Goal: Transaction & Acquisition: Obtain resource

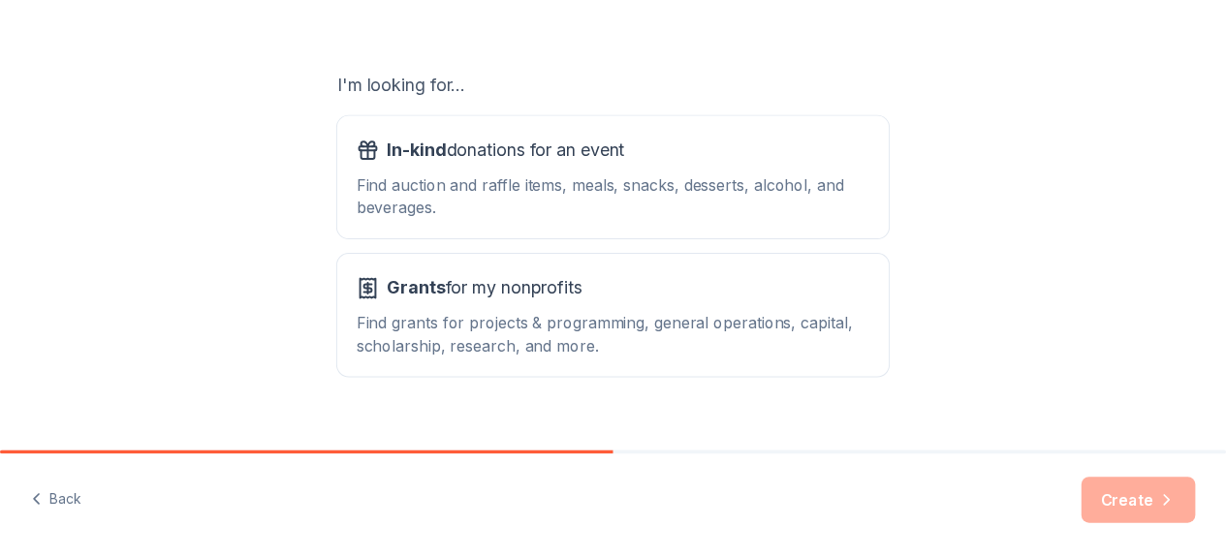
scroll to position [302, 0]
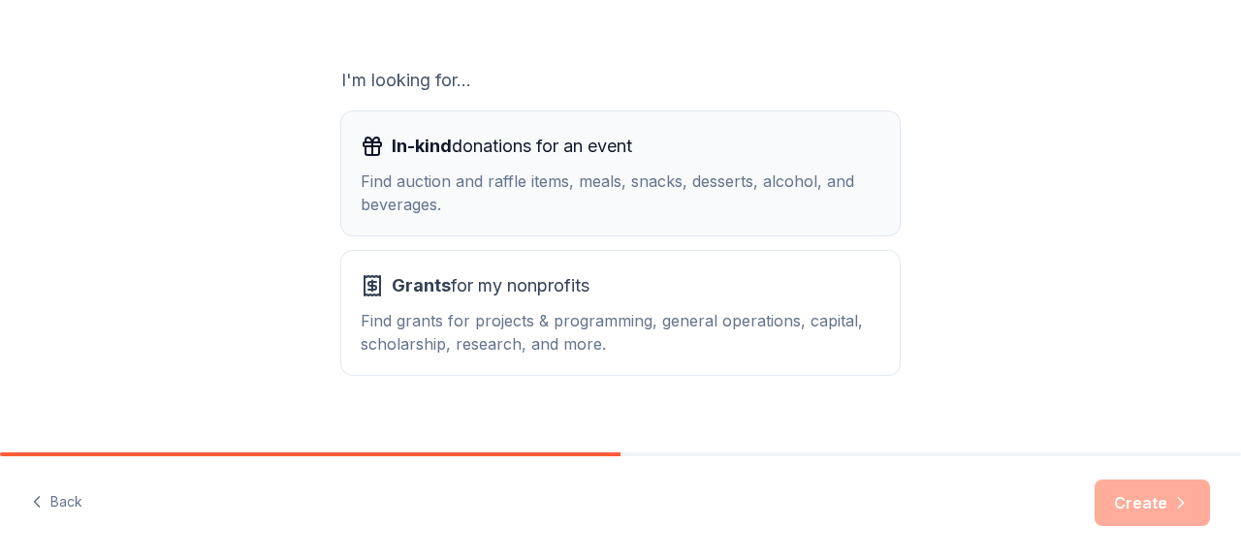
click at [599, 177] on div "Find auction and raffle items, meals, snacks, desserts, alcohol, and beverages." at bounding box center [621, 193] width 520 height 47
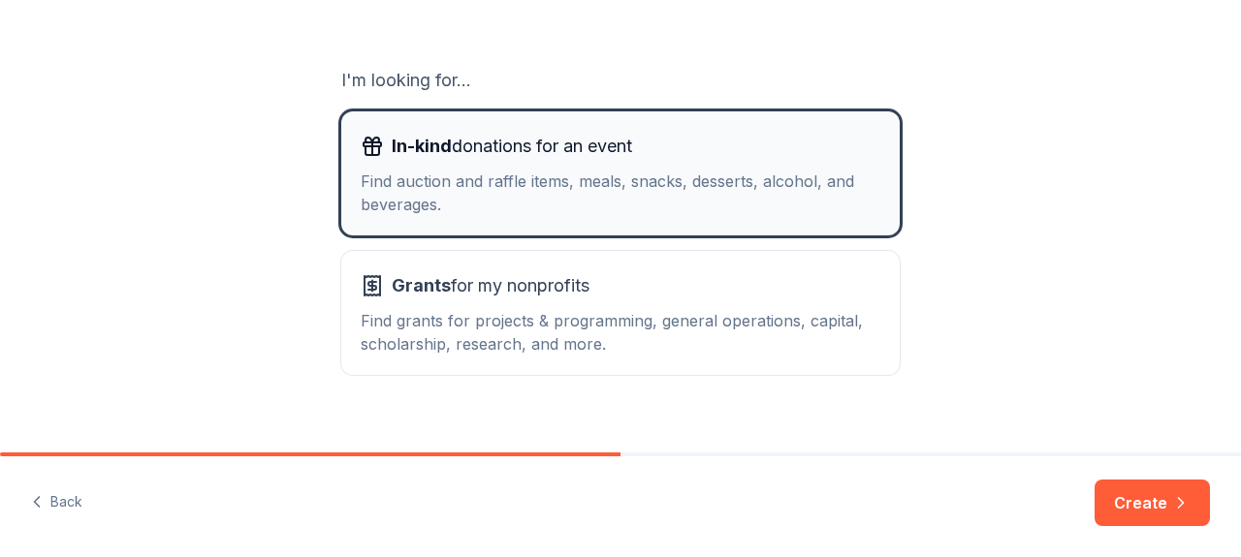
click at [600, 177] on div "Find auction and raffle items, meals, snacks, desserts, alcohol, and beverages." at bounding box center [621, 193] width 520 height 47
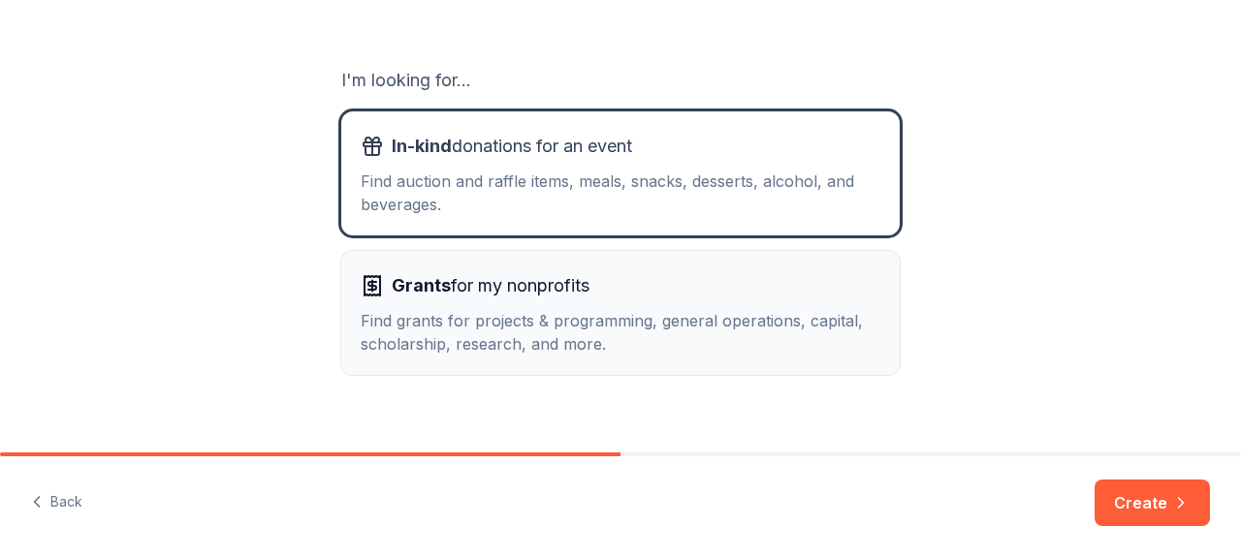
click at [622, 325] on div "Find grants for projects & programming, general operations, capital, scholarshi…" at bounding box center [621, 332] width 520 height 47
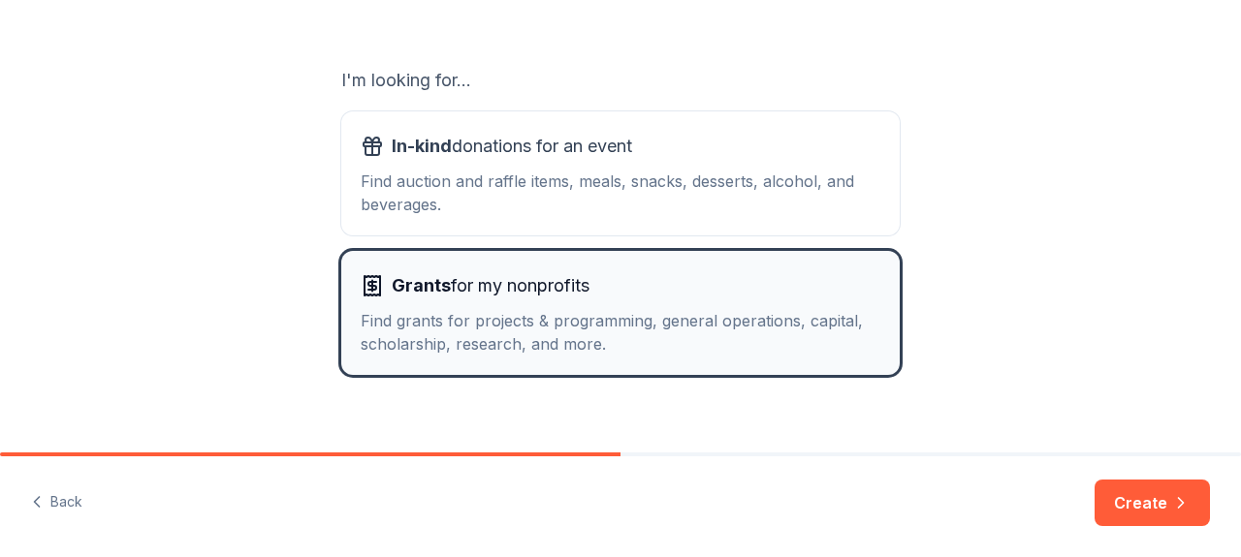
click at [622, 325] on div "Find grants for projects & programming, general operations, capital, scholarshi…" at bounding box center [621, 332] width 520 height 47
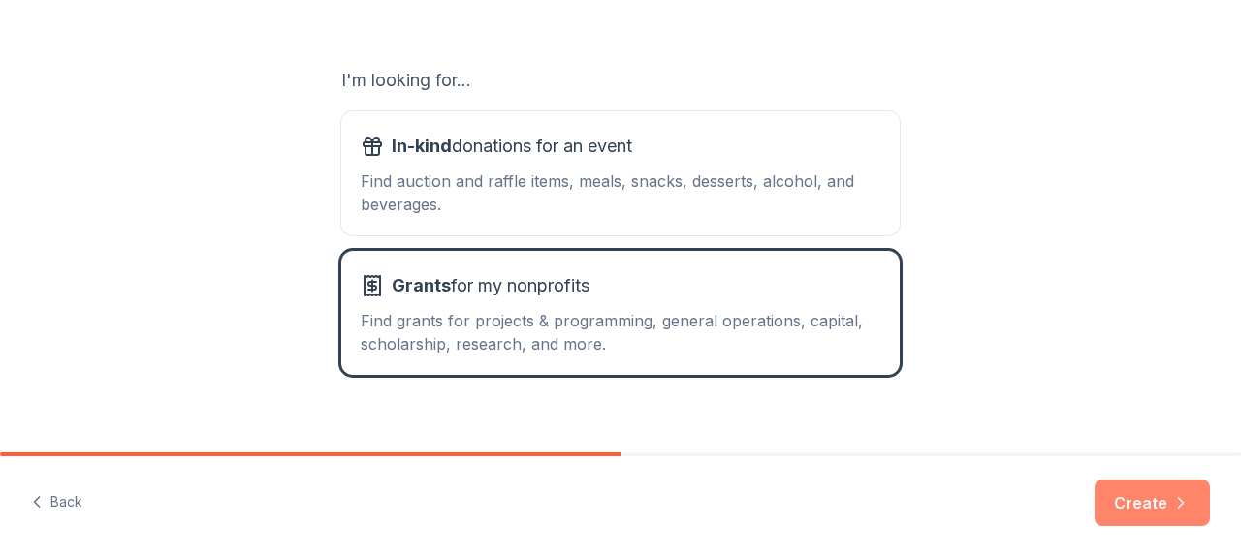
click at [1167, 488] on button "Create" at bounding box center [1152, 503] width 115 height 47
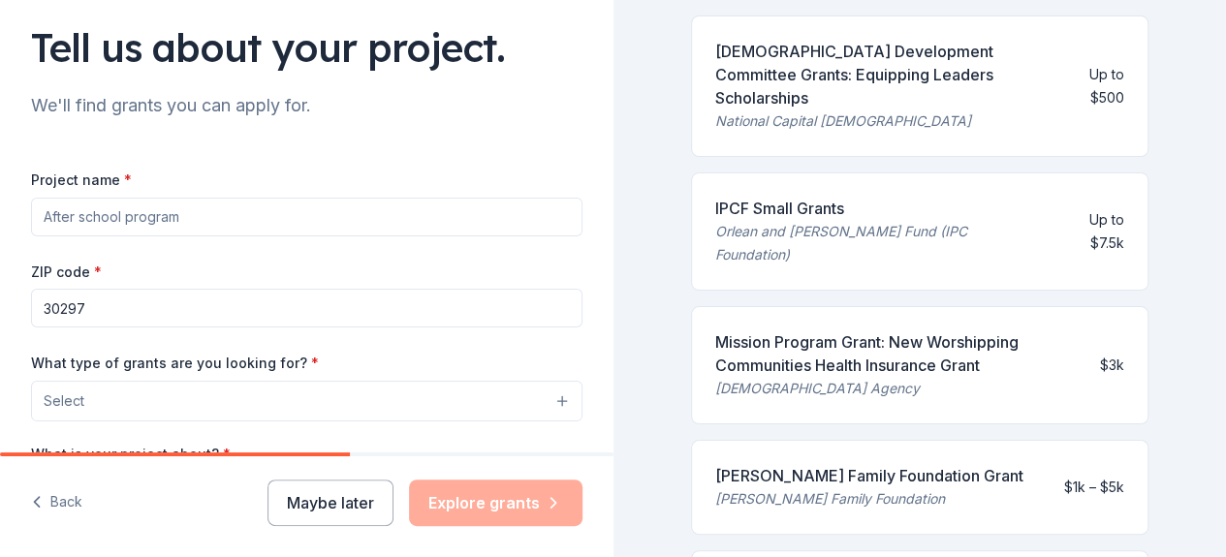
scroll to position [254, 0]
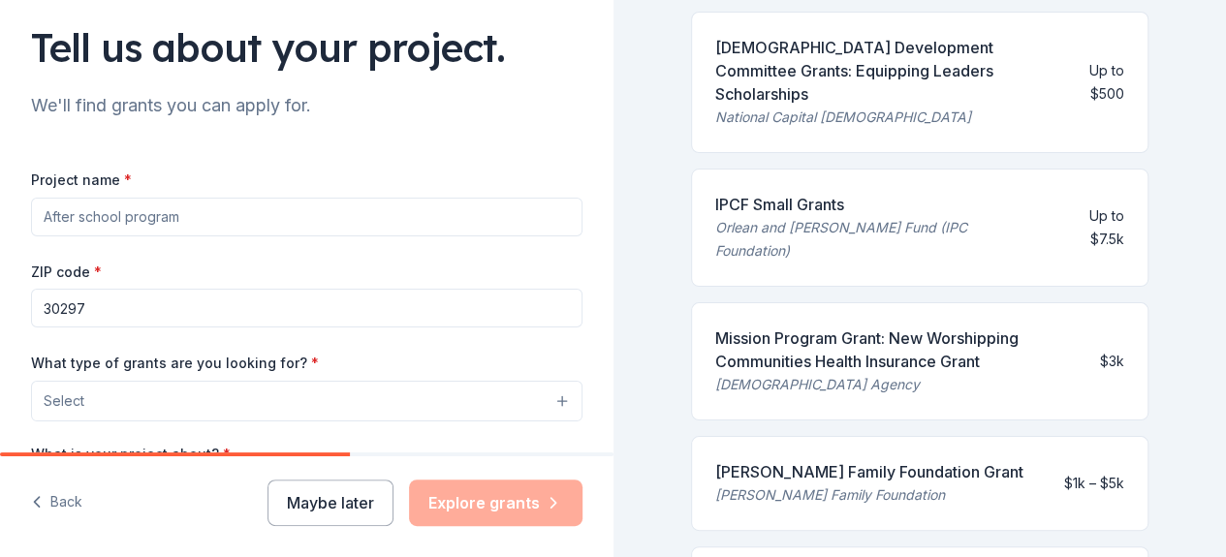
drag, startPoint x: 723, startPoint y: 250, endPoint x: 762, endPoint y: 253, distance: 38.9
click at [723, 251] on div "IPCF Small Grants Orlean and Ralph W. Beeson Fund (IPC Foundation) Up to $7.5k" at bounding box center [920, 228] width 459 height 118
click at [835, 247] on div "IPCF Small Grants Orlean and Ralph W. Beeson Fund (IPC Foundation) Up to $7.5k" at bounding box center [920, 228] width 459 height 118
click at [845, 236] on div "Orlean and Ralph W. Beeson Fund (IPC Foundation)" at bounding box center [876, 239] width 323 height 47
click at [840, 193] on div "IPCF Small Grants" at bounding box center [876, 204] width 323 height 23
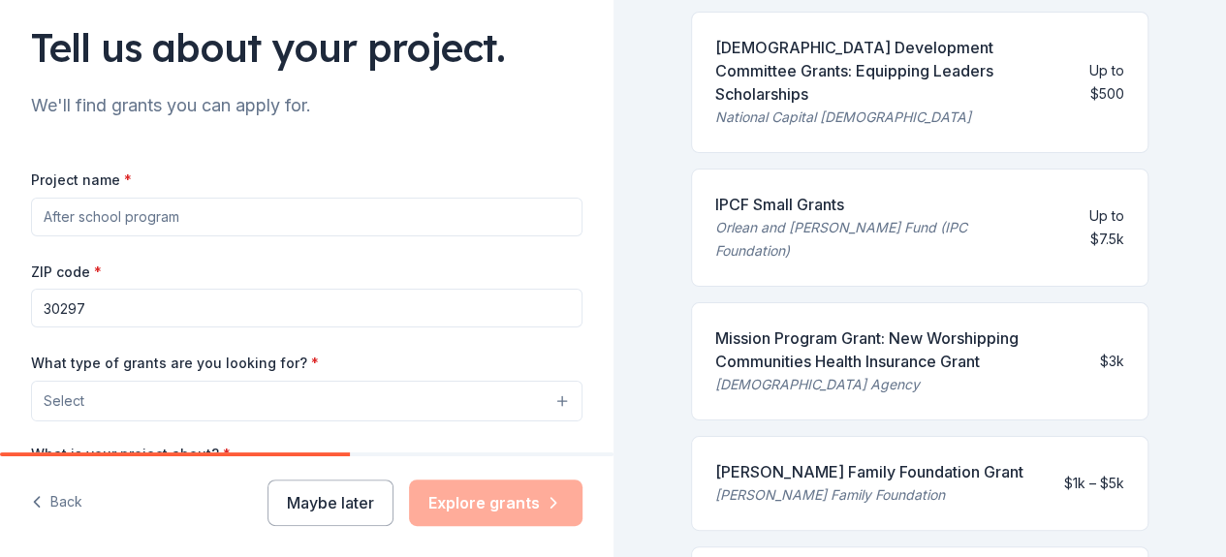
click at [840, 193] on div "IPCF Small Grants" at bounding box center [876, 204] width 323 height 23
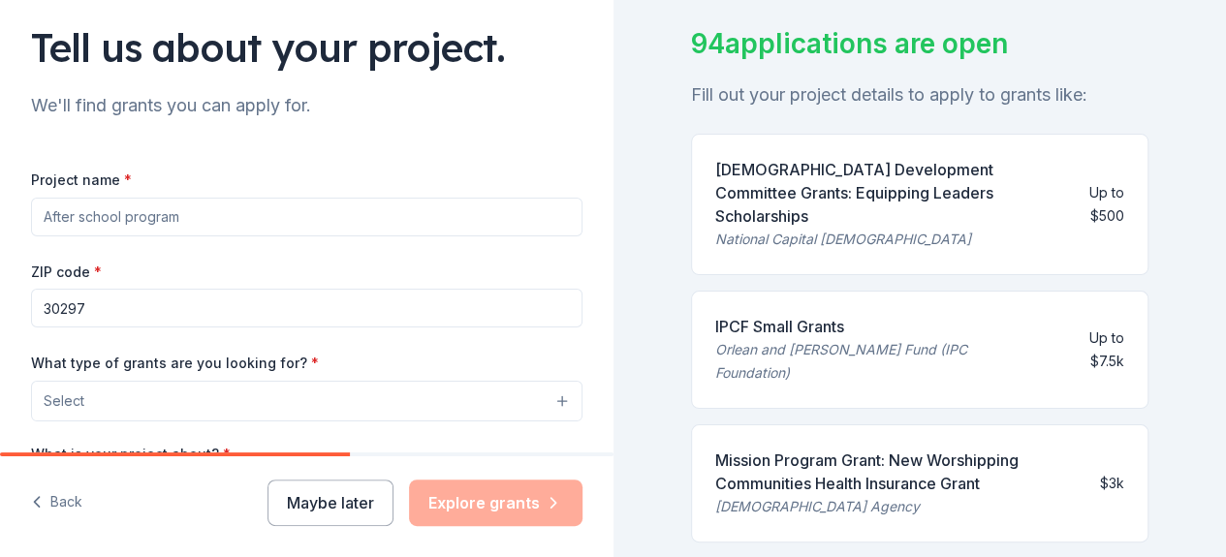
scroll to position [152, 0]
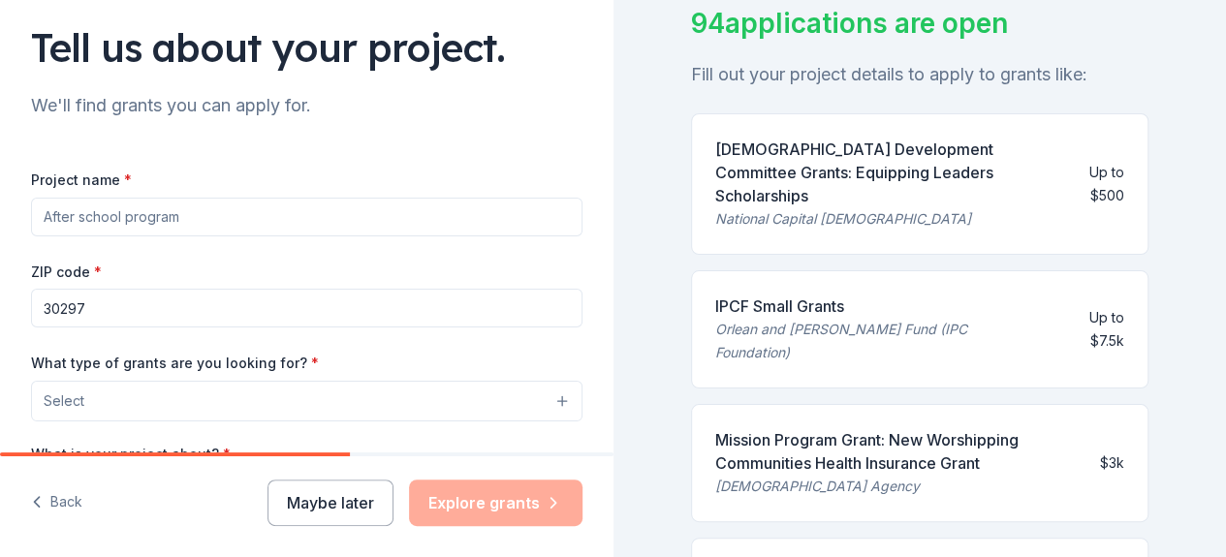
click at [471, 230] on input "Project name *" at bounding box center [307, 217] width 552 height 39
click at [446, 222] on input "Project name *" at bounding box center [307, 217] width 552 height 39
type input "F"
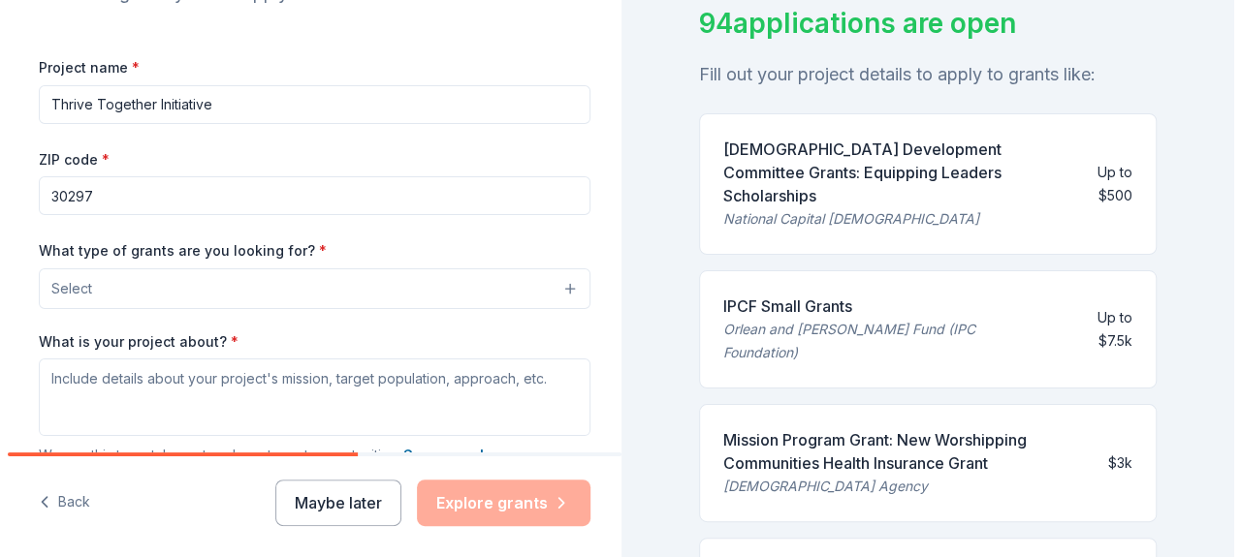
scroll to position [253, 0]
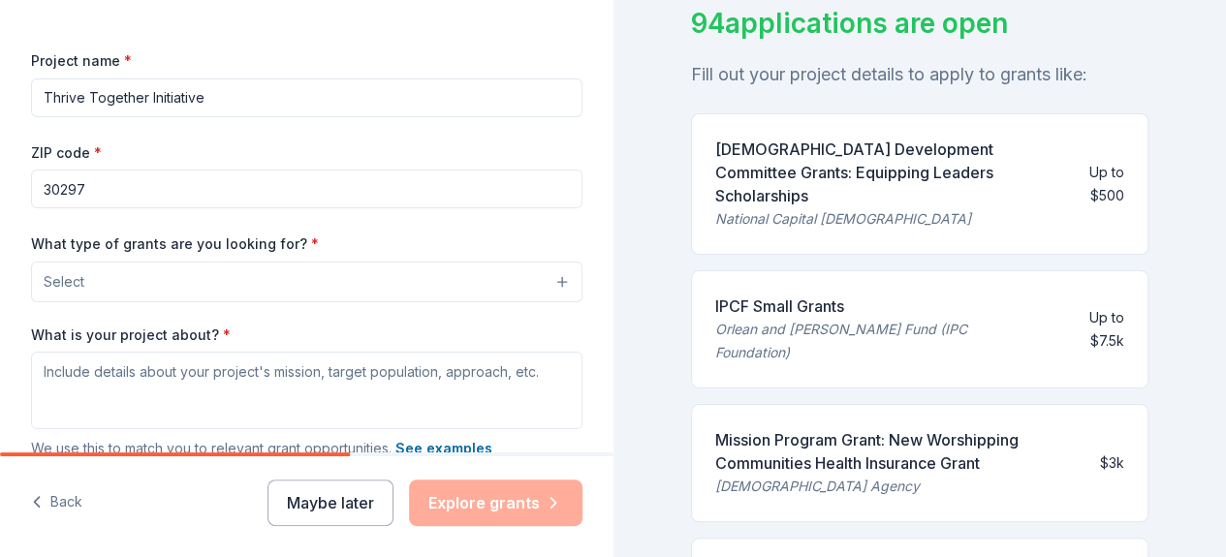
type input "Thrive Together Initiative"
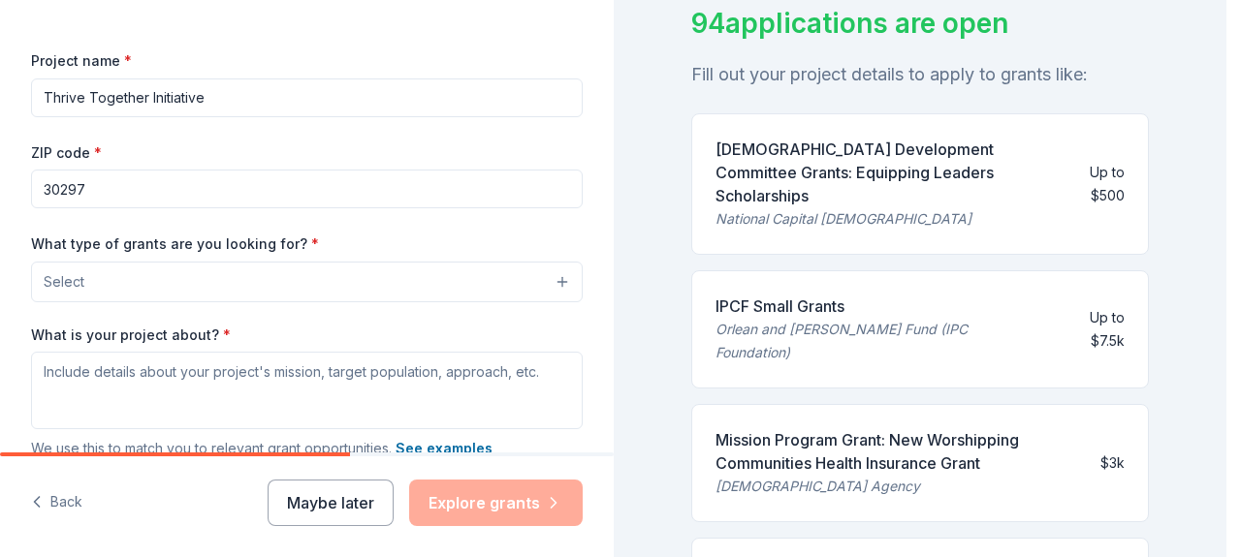
click at [550, 281] on button "Select" at bounding box center [307, 282] width 552 height 41
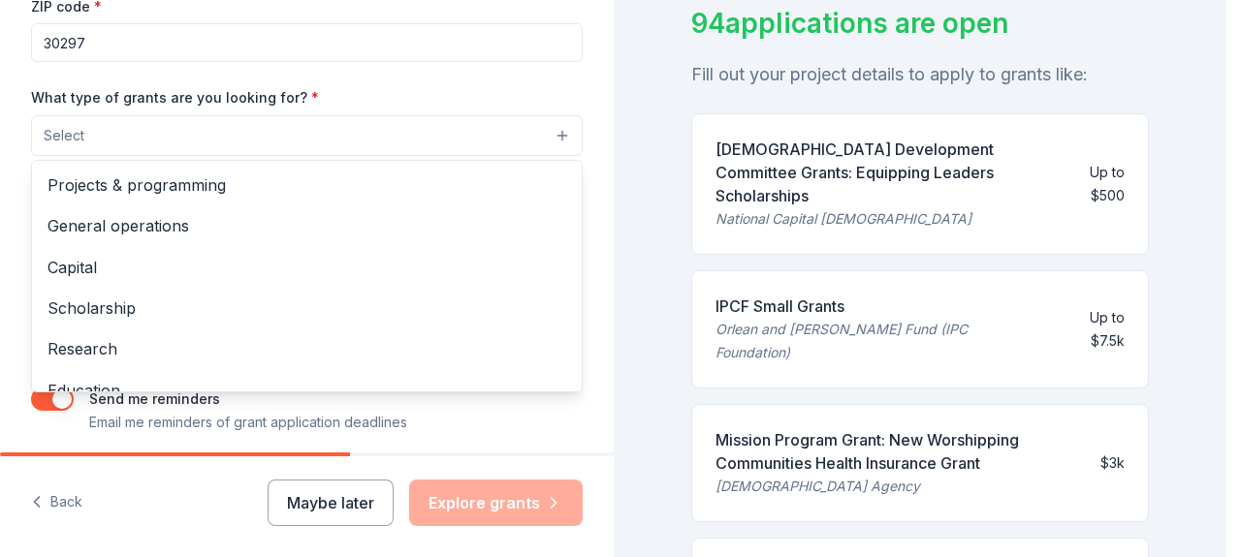
scroll to position [402, 0]
click at [626, 344] on div "Tell us about your project. We'll find grants you can apply for. Project name *…" at bounding box center [613, 278] width 1226 height 557
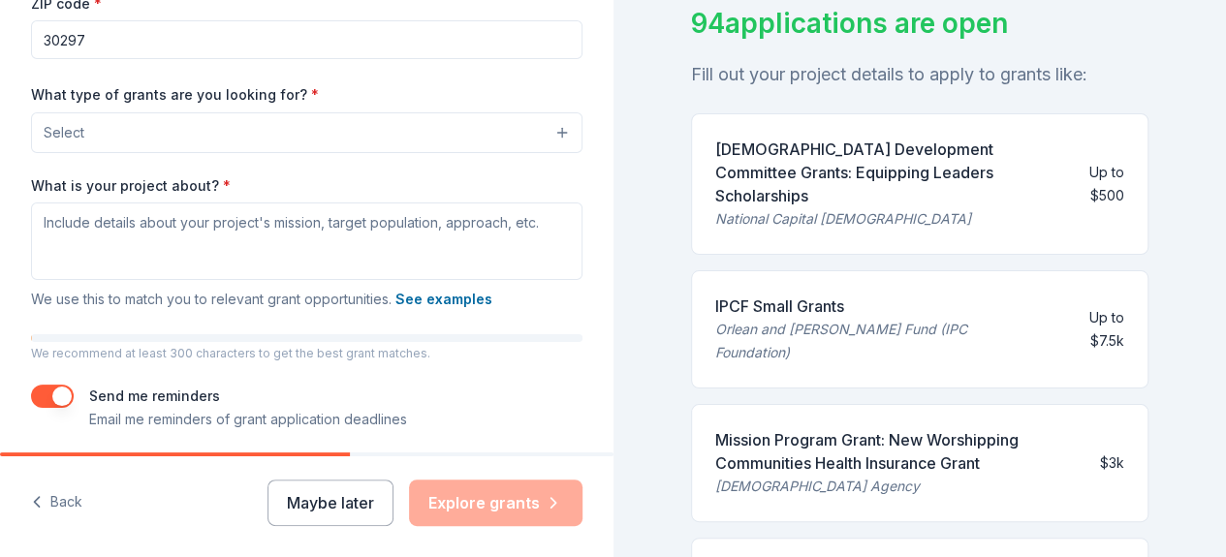
click at [436, 125] on button "Select" at bounding box center [307, 132] width 552 height 41
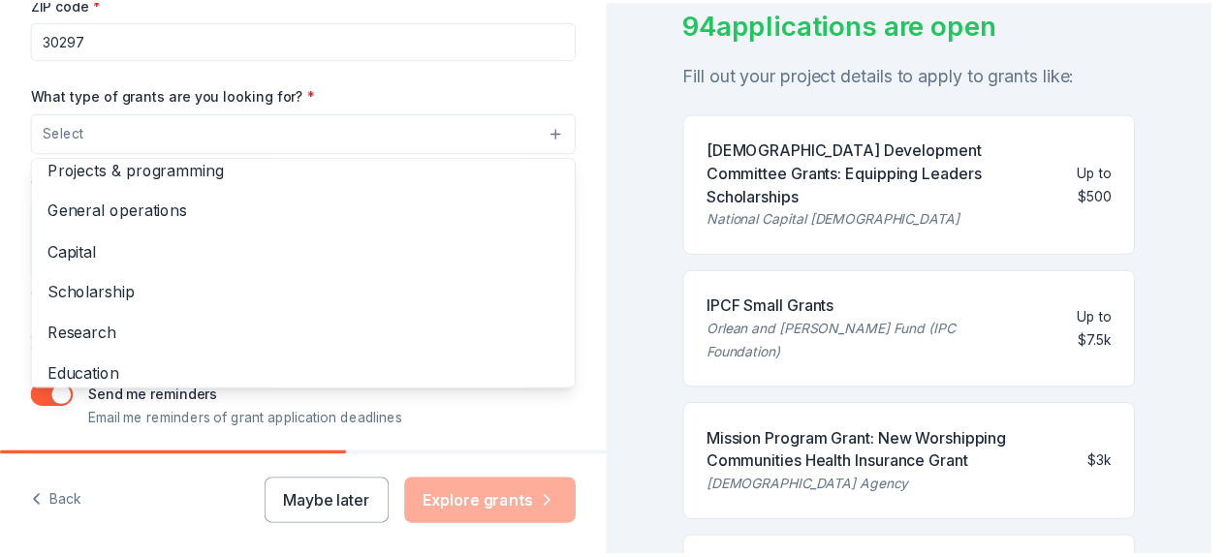
scroll to position [0, 0]
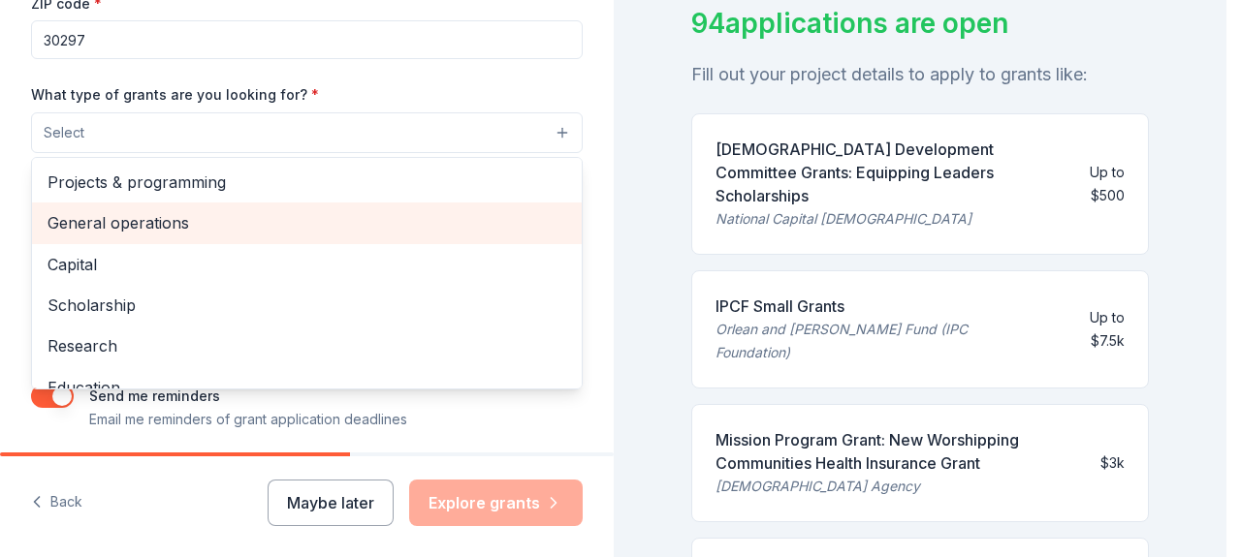
click at [259, 210] on span "General operations" at bounding box center [307, 222] width 519 height 25
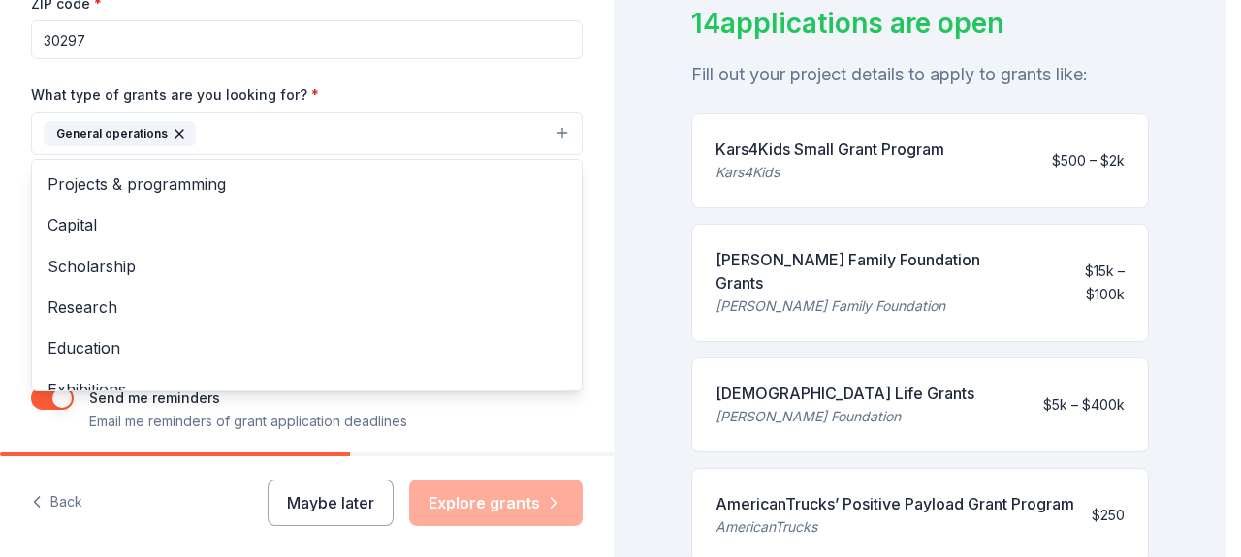
drag, startPoint x: 1214, startPoint y: 209, endPoint x: 1223, endPoint y: 311, distance: 102.2
click at [1223, 311] on div "Tell us about your project. We'll find grants you can apply for. Project name *…" at bounding box center [613, 278] width 1226 height 557
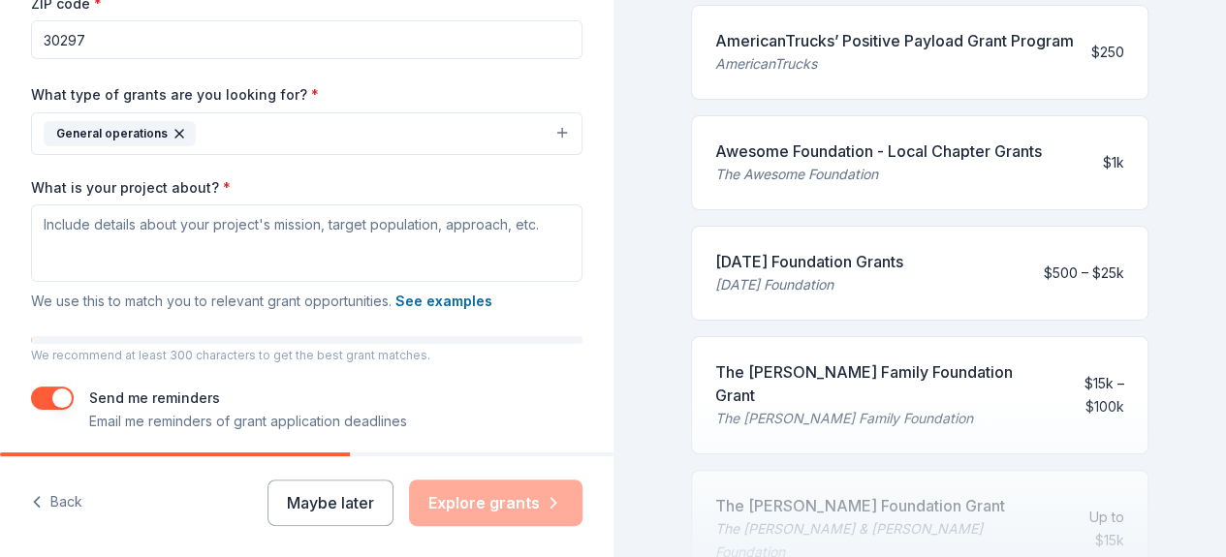
scroll to position [618, 0]
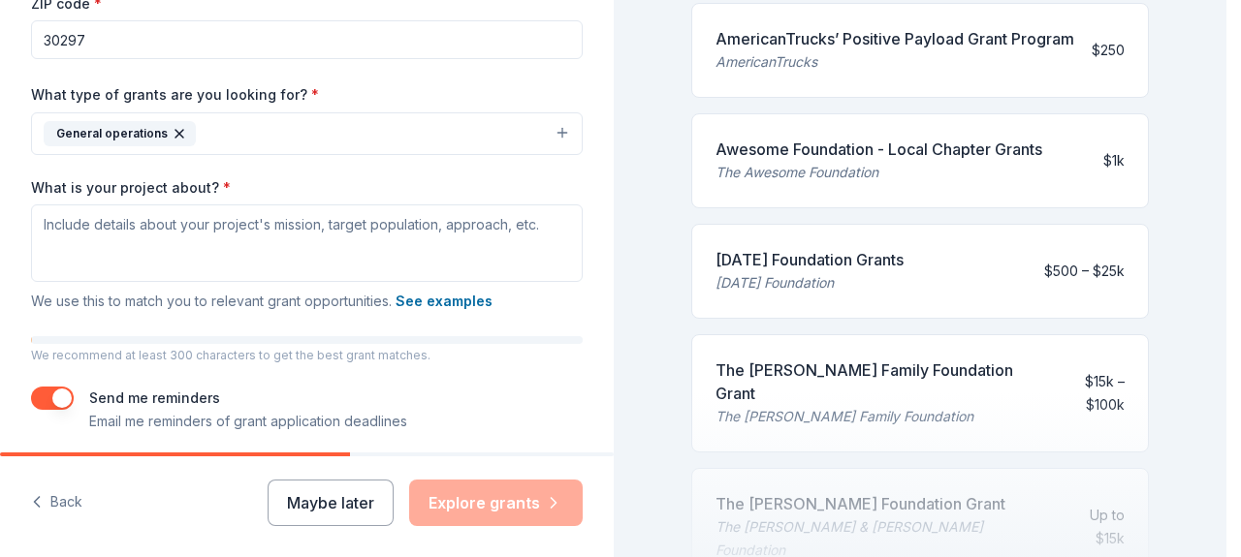
click at [176, 141] on div "General operations" at bounding box center [120, 133] width 152 height 25
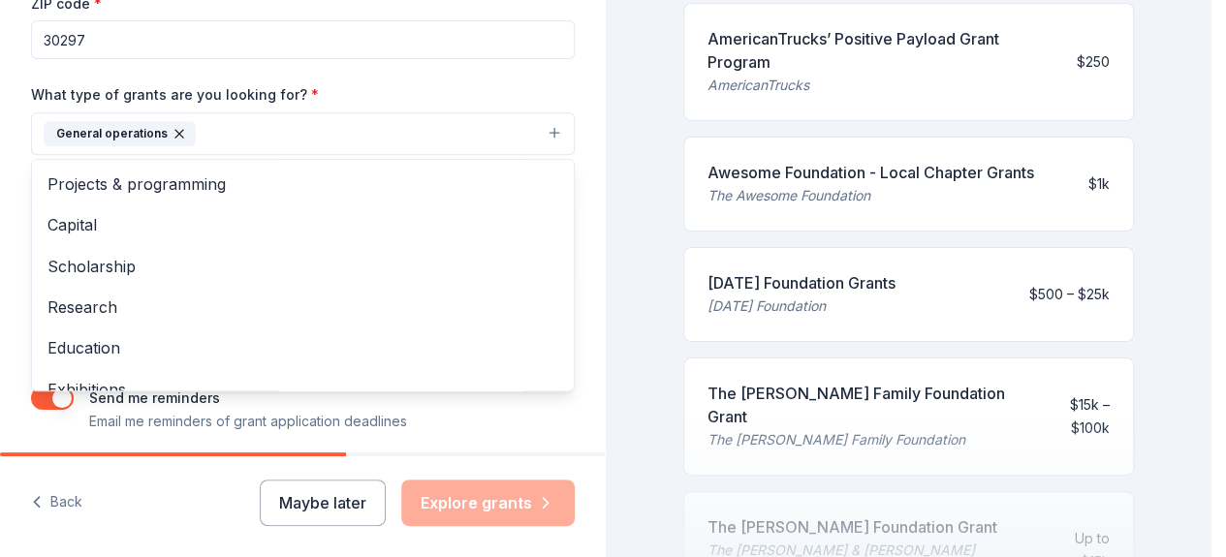
click at [176, 130] on icon "button" at bounding box center [179, 134] width 8 height 8
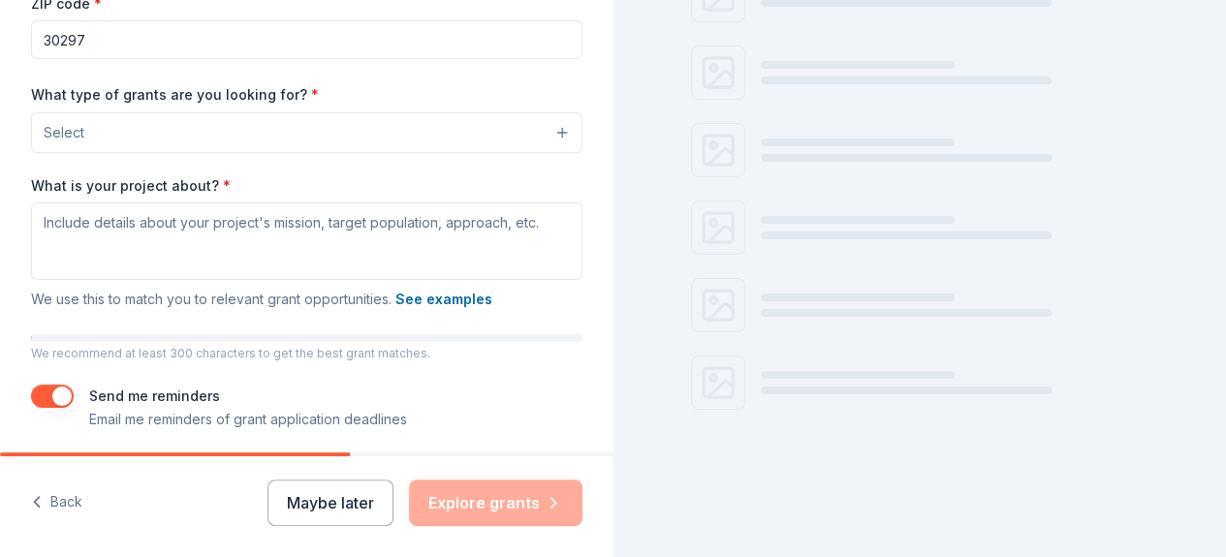
click at [539, 136] on button "Select" at bounding box center [307, 132] width 552 height 41
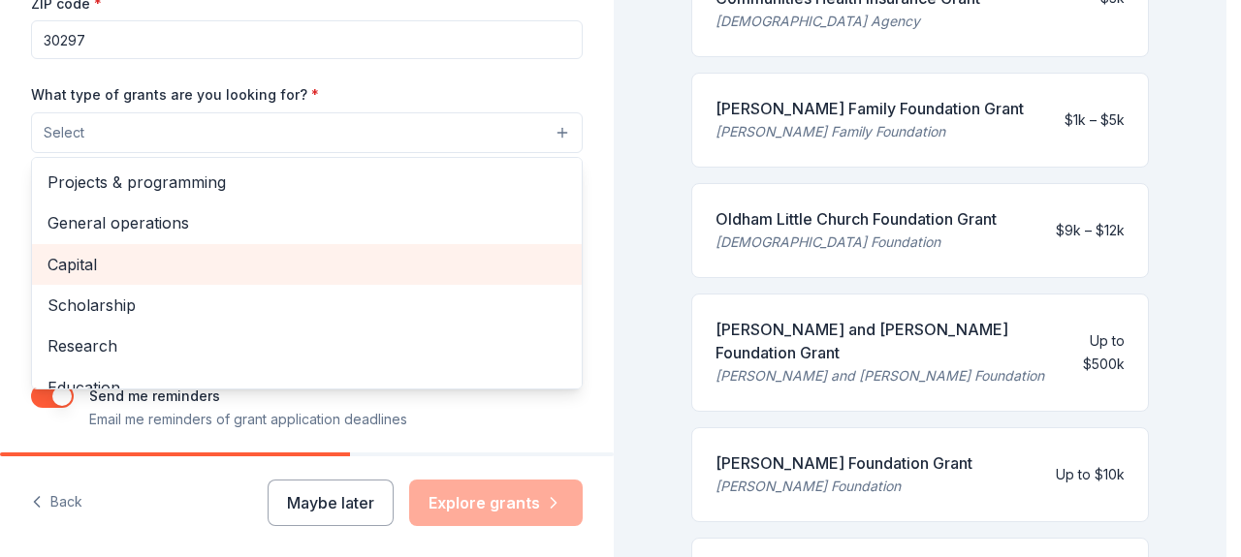
click at [322, 248] on div "Capital" at bounding box center [307, 264] width 550 height 41
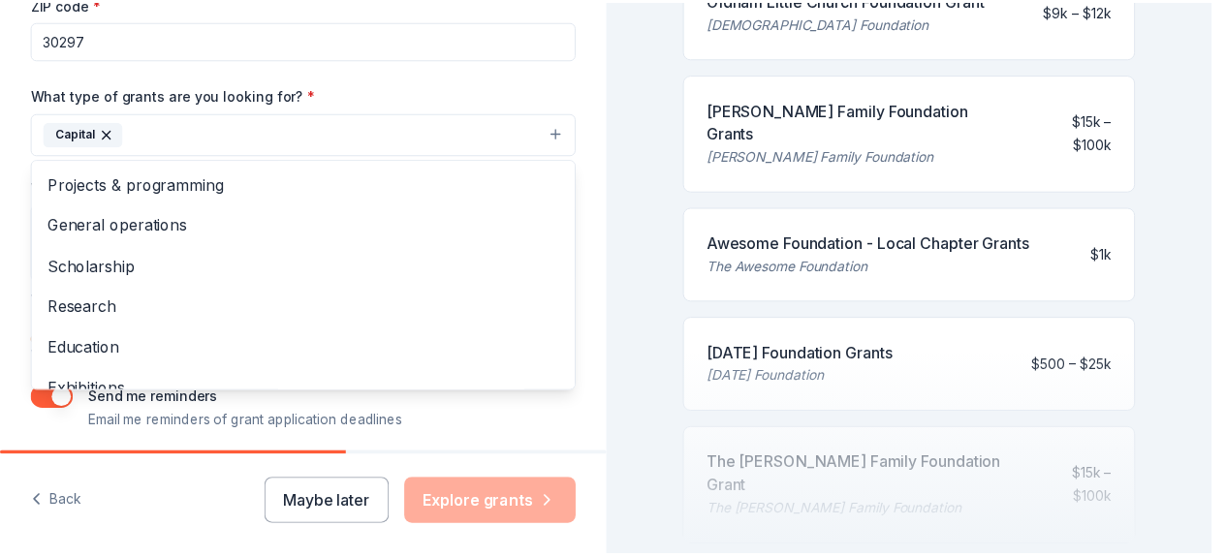
scroll to position [403, 0]
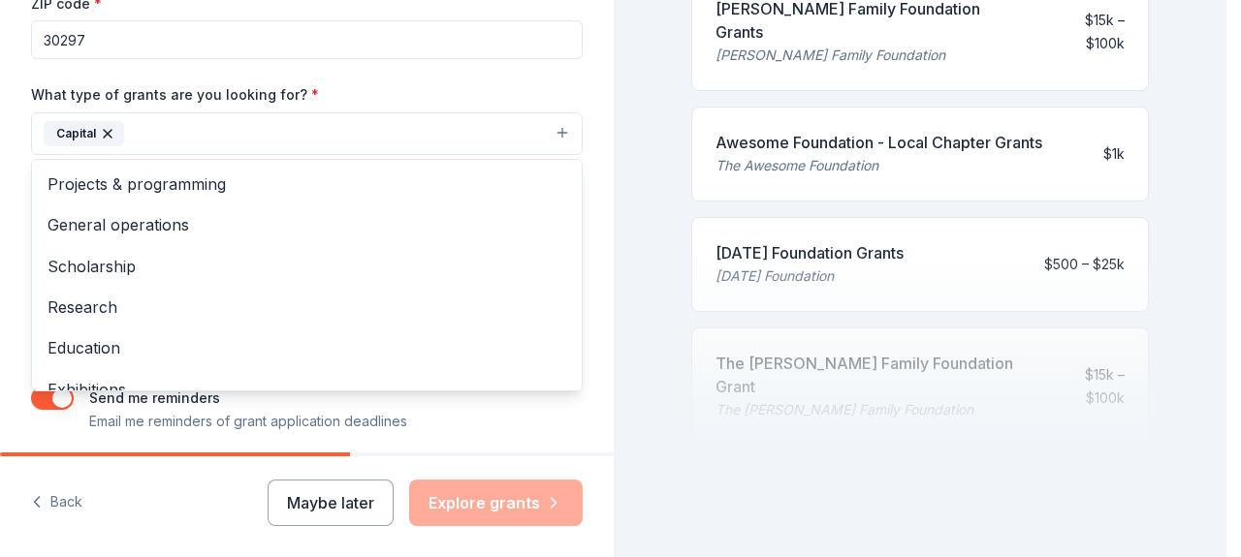
drag, startPoint x: 1222, startPoint y: 293, endPoint x: 1217, endPoint y: 238, distance: 55.5
click at [1217, 238] on div "Tell us about your project. We'll find grants you can apply for. Project name *…" at bounding box center [613, 278] width 1226 height 557
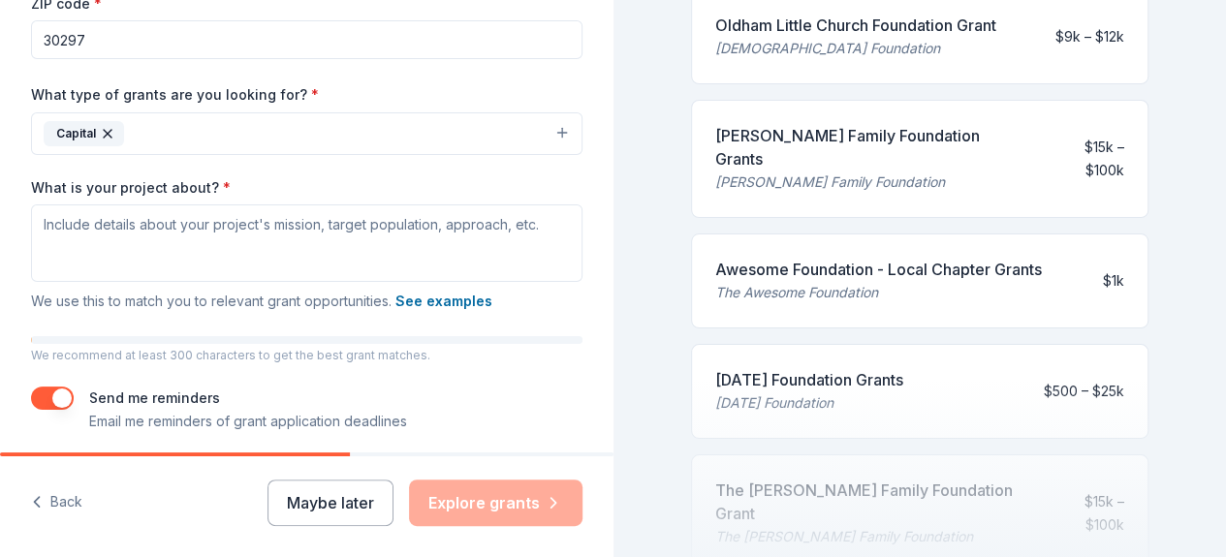
scroll to position [307, 0]
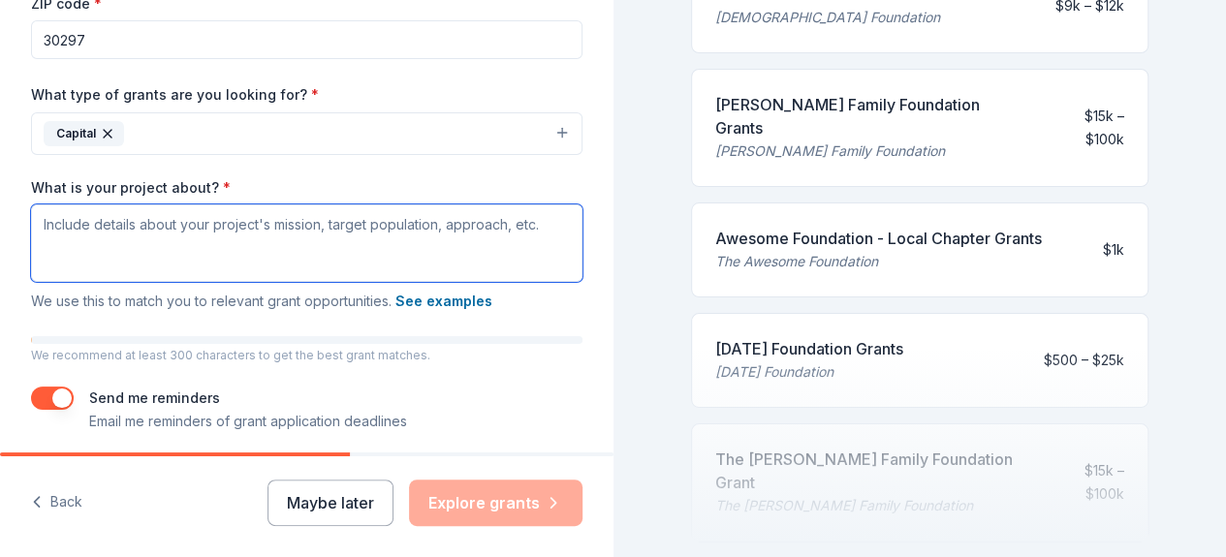
click at [152, 239] on textarea "What is your project about? *" at bounding box center [307, 244] width 552 height 78
paste textarea "The Thrive Together Initiative is a comprehensive program dedicated to eradicat…"
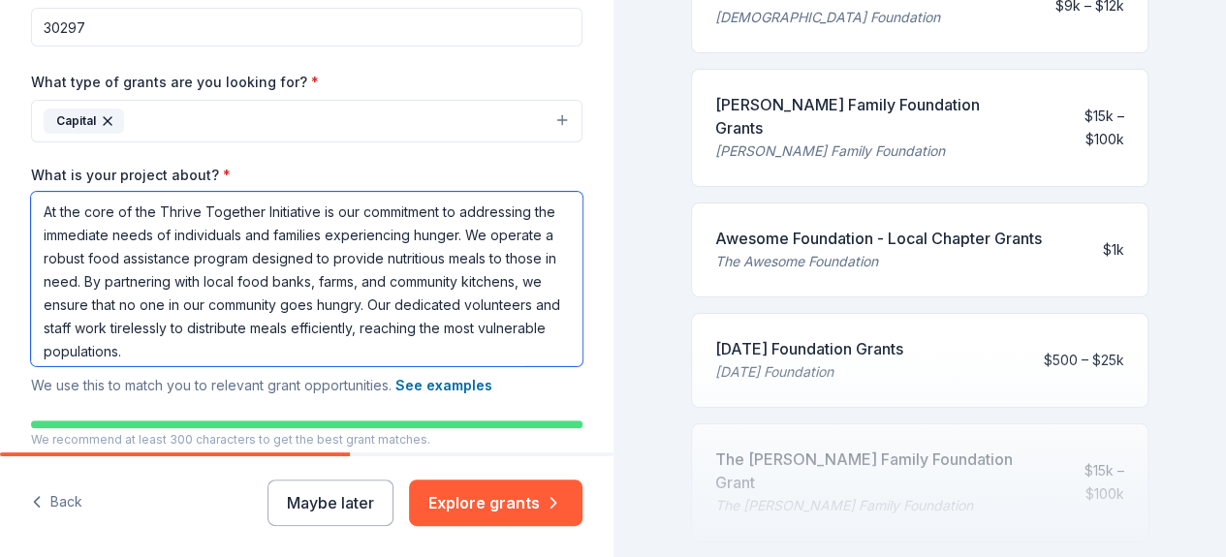
scroll to position [168, 0]
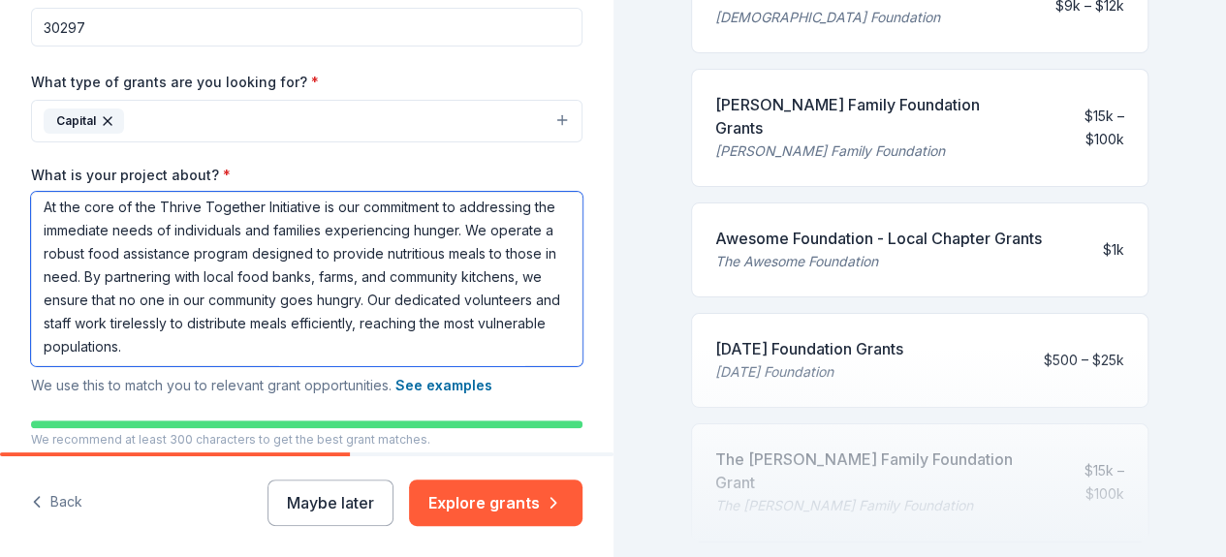
type textarea "The Thrive Together Initiative is a comprehensive program dedicated to eradicat…"
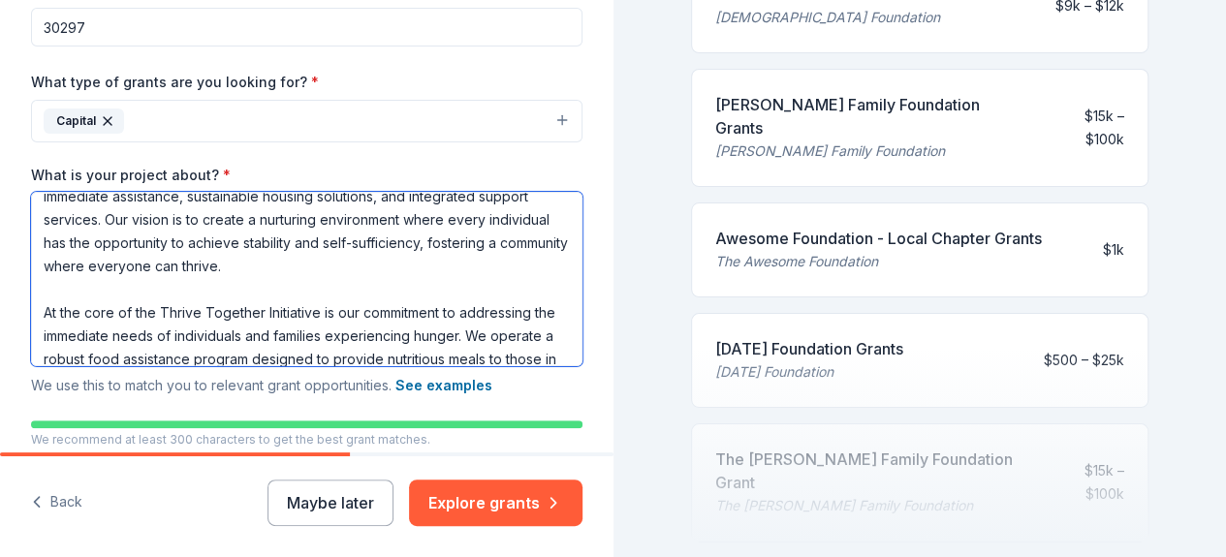
scroll to position [0, 0]
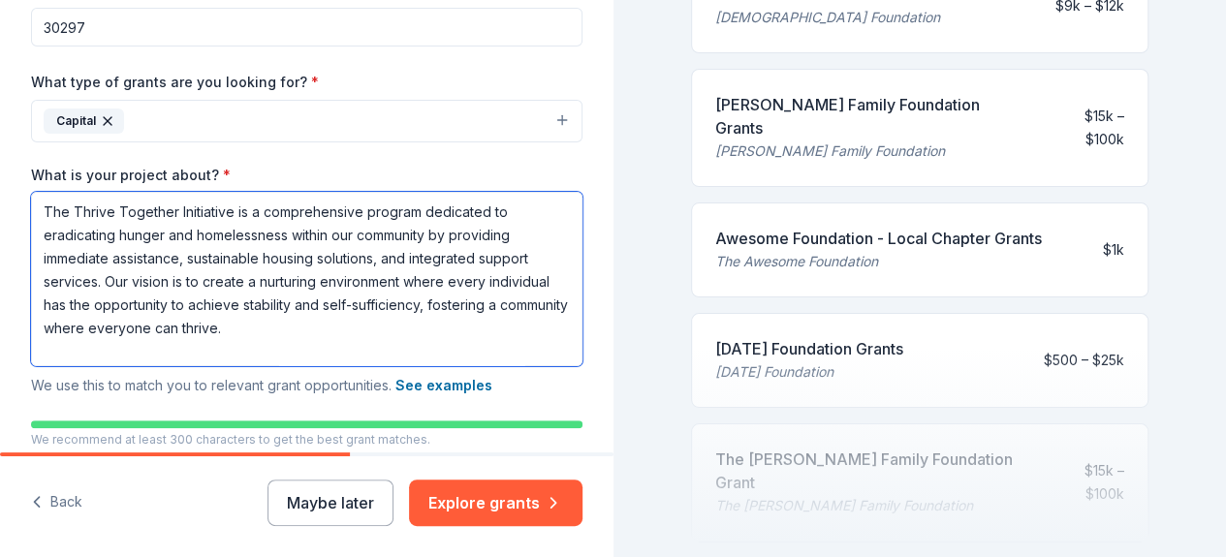
drag, startPoint x: 396, startPoint y: 344, endPoint x: 0, endPoint y: 168, distance: 433.1
click at [0, 168] on div "Tell us about your project. We'll find grants you can apply for. Project name *…" at bounding box center [307, 98] width 614 height 1026
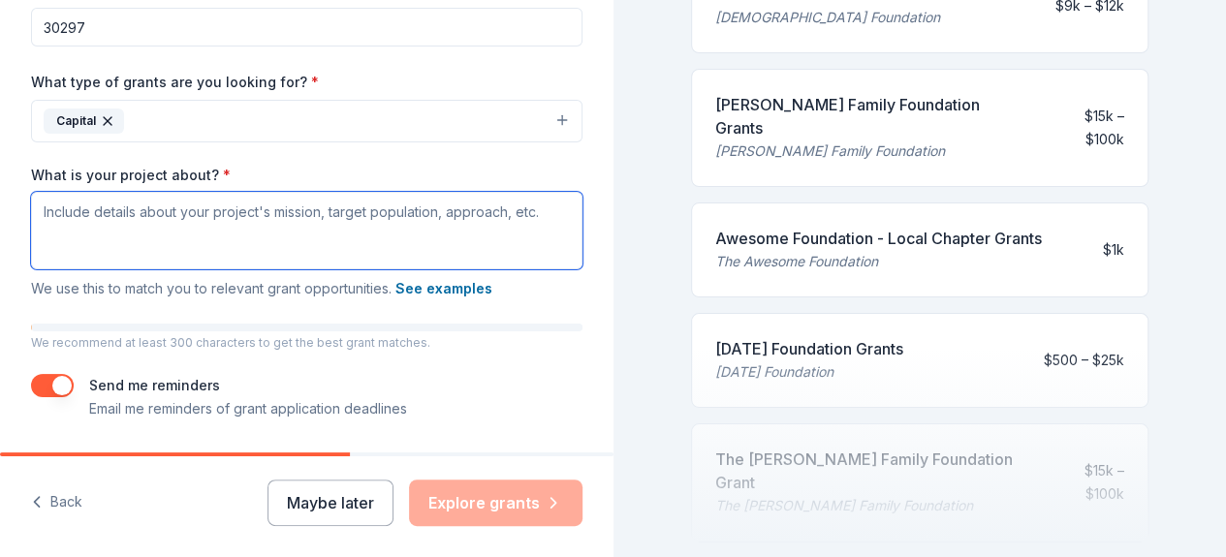
click at [52, 205] on textarea "What is your project about? *" at bounding box center [307, 231] width 552 height 78
paste textarea "The Thrive Together Initiative is a comprehensive program dedicated to eradicat…"
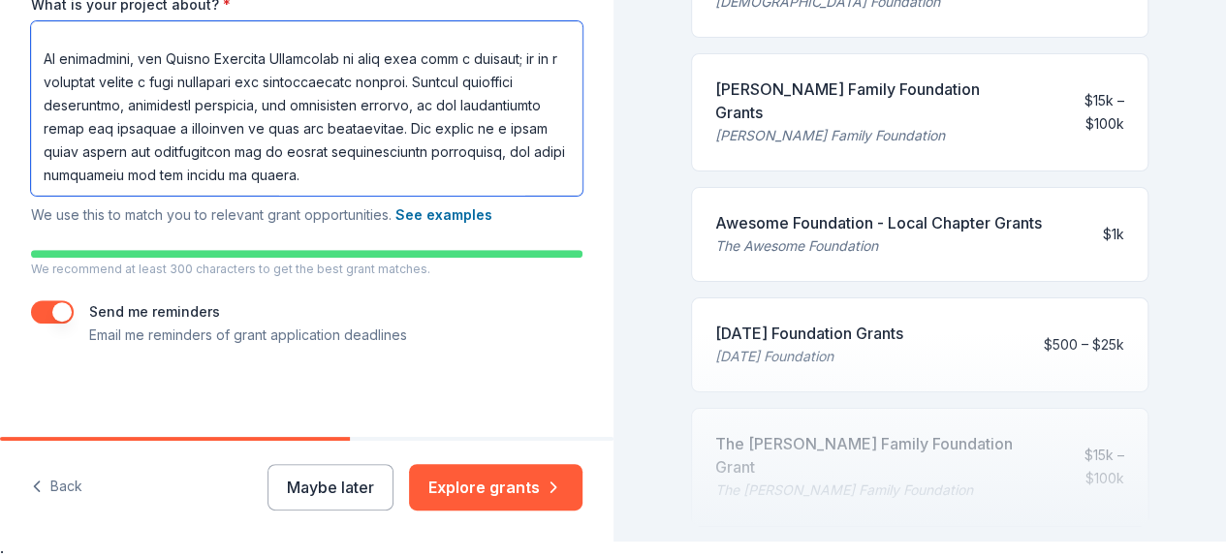
scroll to position [23, 0]
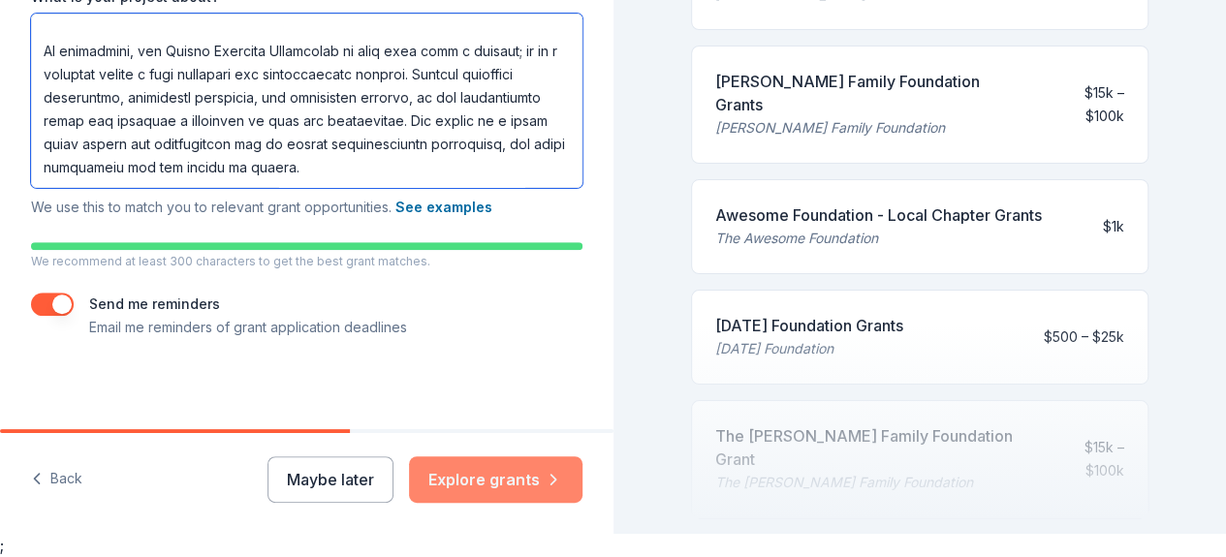
type textarea "The Thrive Together Initiative is a comprehensive program dedicated to eradicat…"
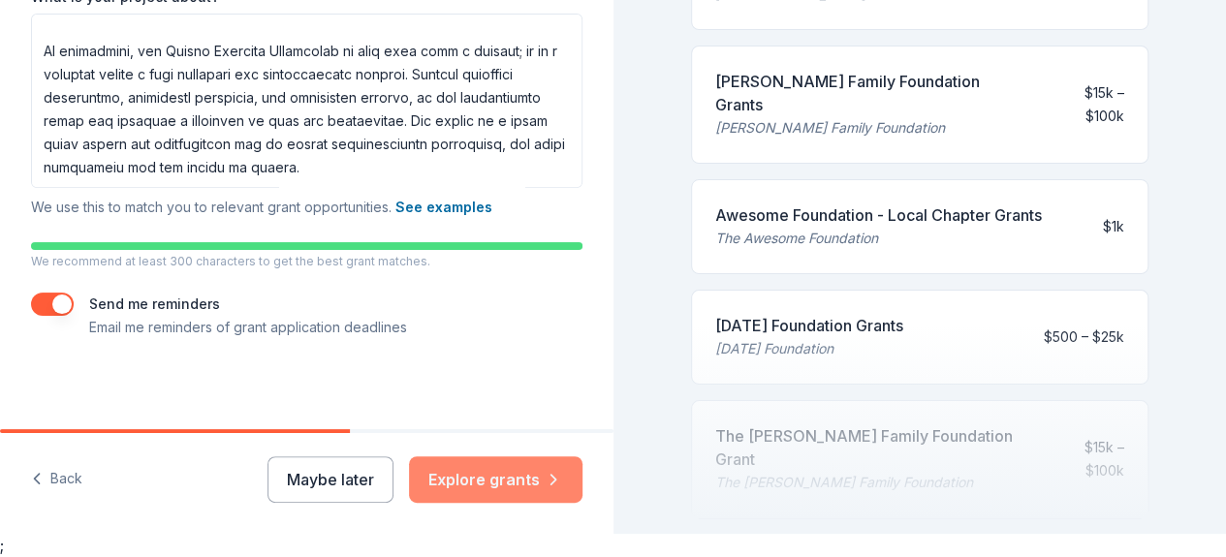
click at [500, 472] on button "Explore grants" at bounding box center [496, 480] width 174 height 47
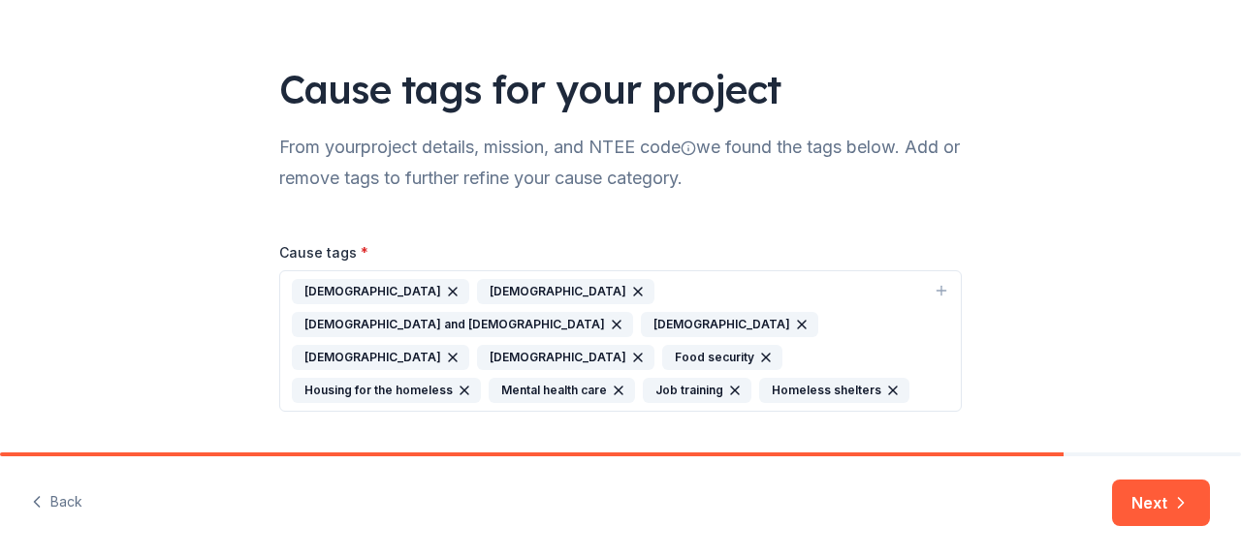
scroll to position [108, 0]
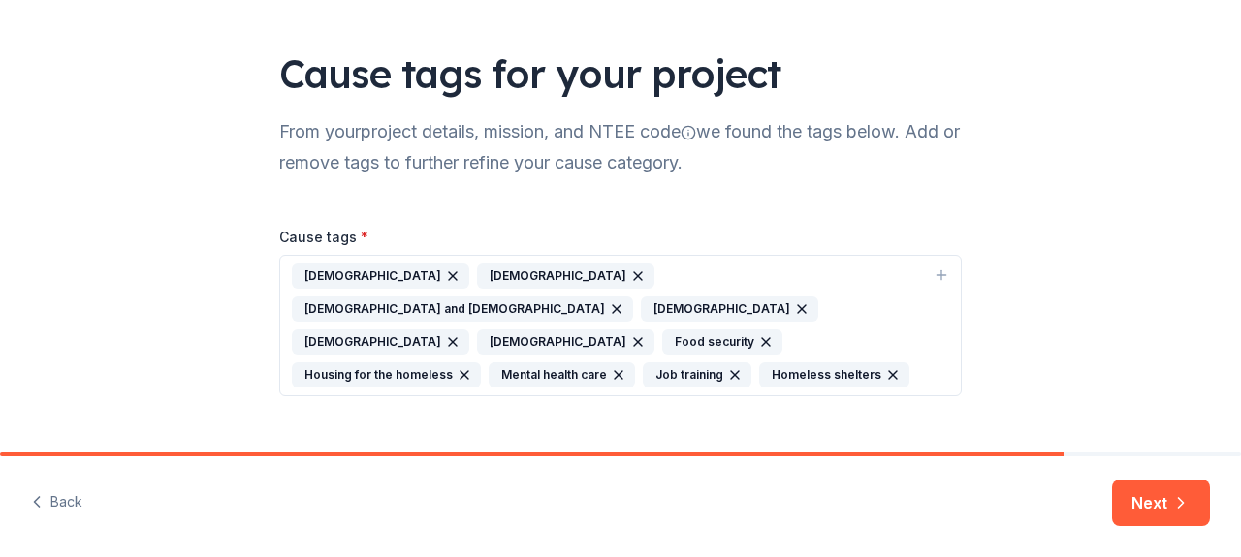
click at [445, 334] on icon "button" at bounding box center [453, 342] width 16 height 16
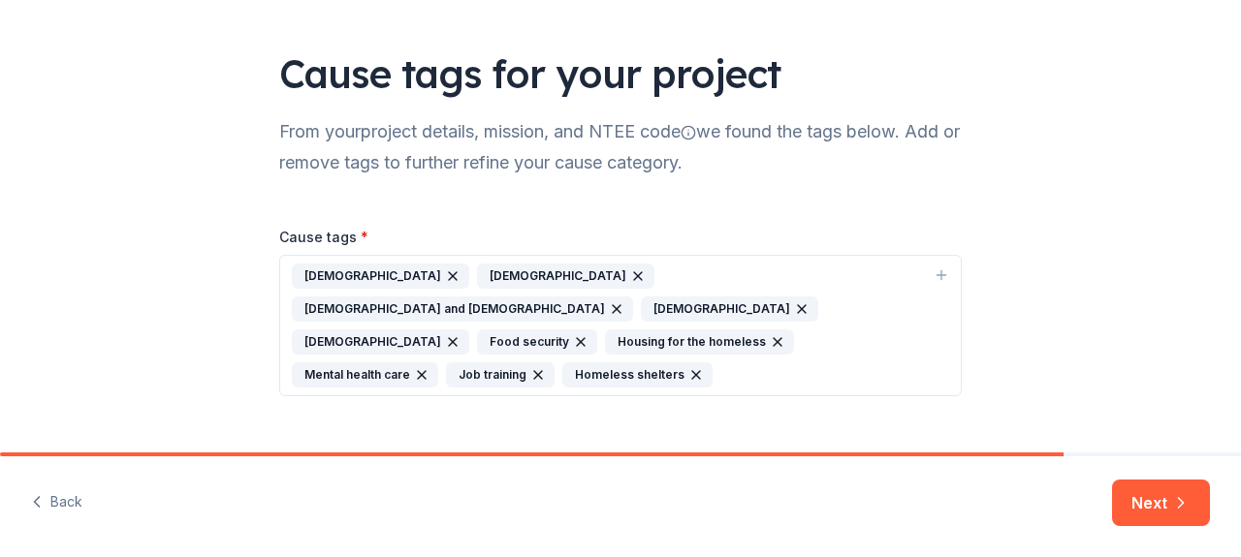
click at [445, 334] on icon "button" at bounding box center [453, 342] width 16 height 16
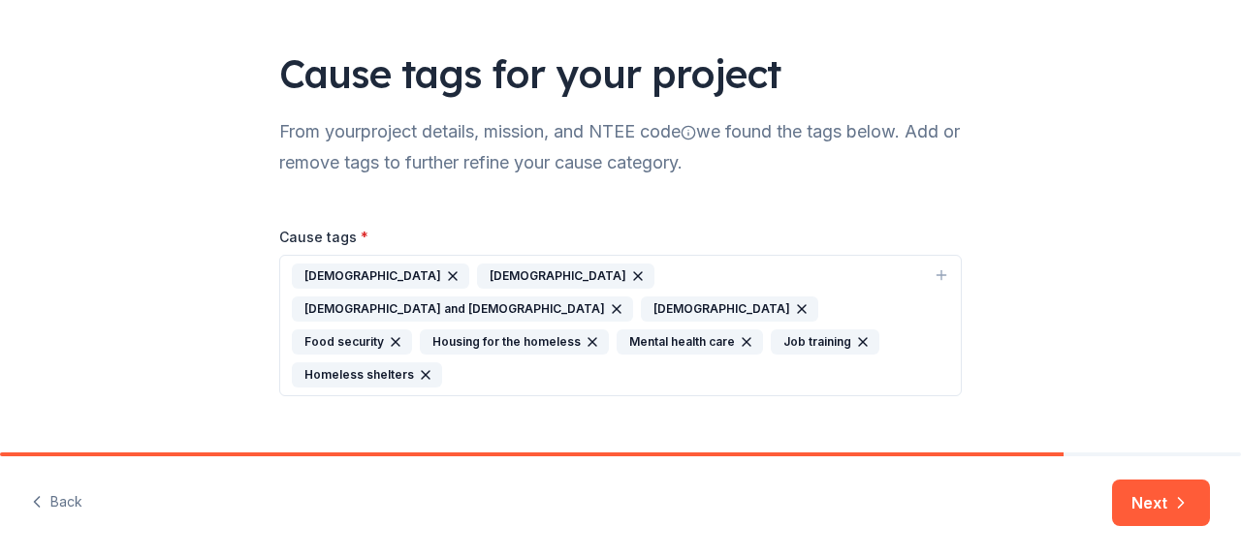
click at [445, 275] on icon "button" at bounding box center [453, 277] width 16 height 16
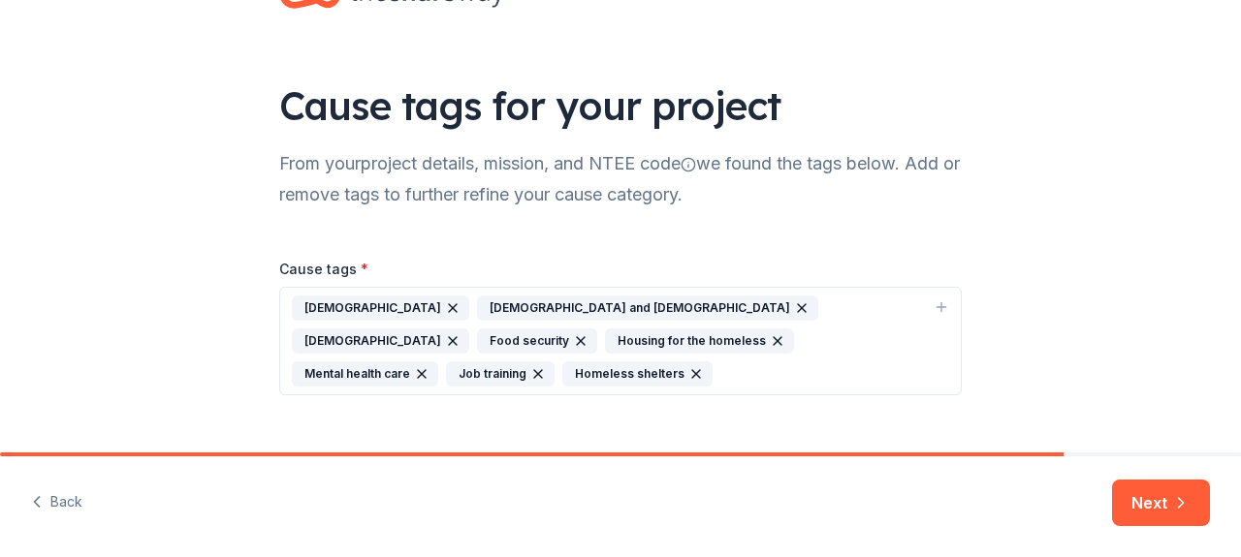
click at [445, 304] on icon "button" at bounding box center [453, 309] width 16 height 16
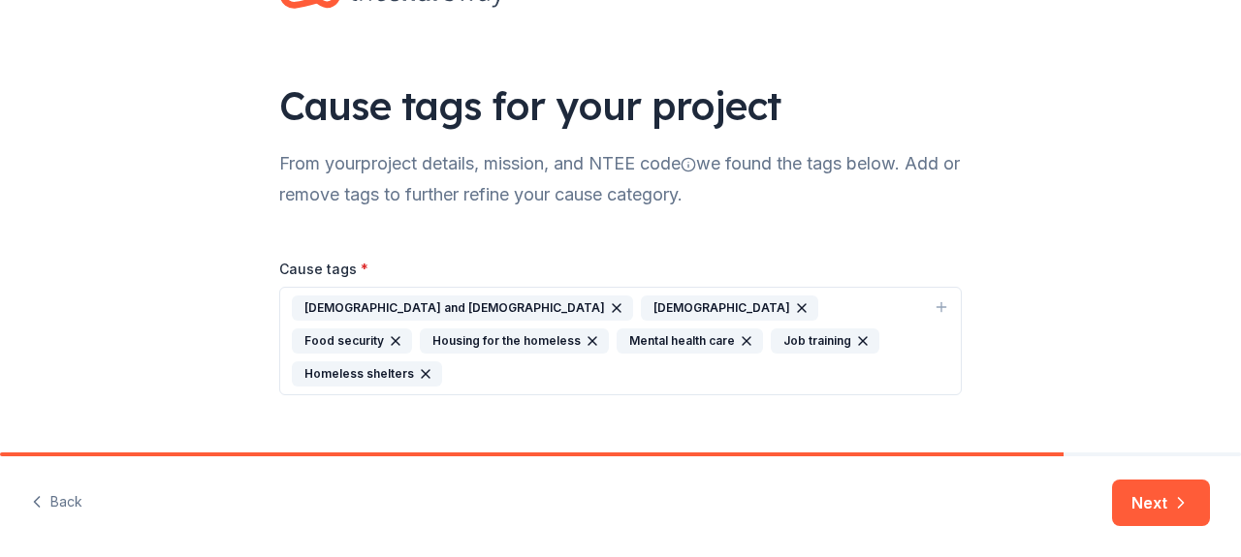
click at [613, 306] on icon "button" at bounding box center [617, 308] width 8 height 8
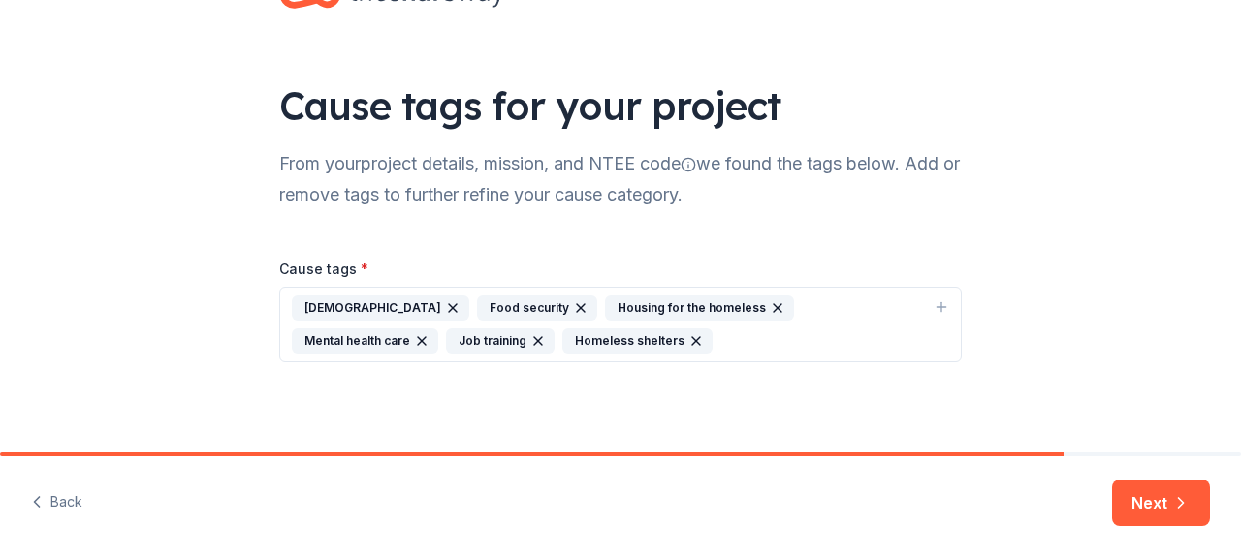
click at [445, 302] on icon "button" at bounding box center [453, 309] width 16 height 16
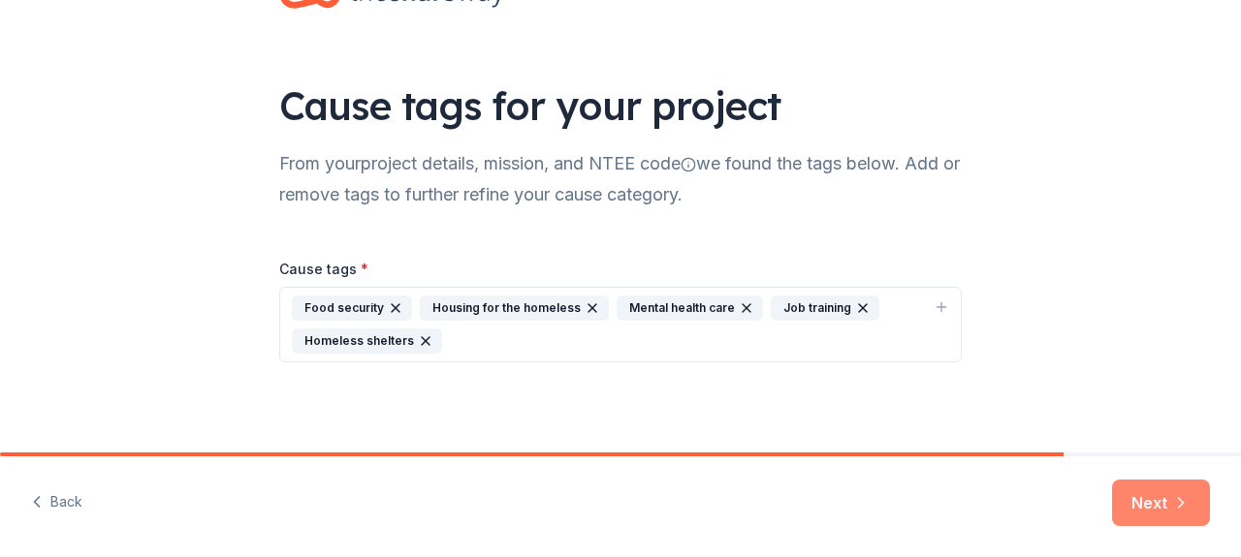
click at [1154, 498] on button "Next" at bounding box center [1161, 503] width 98 height 47
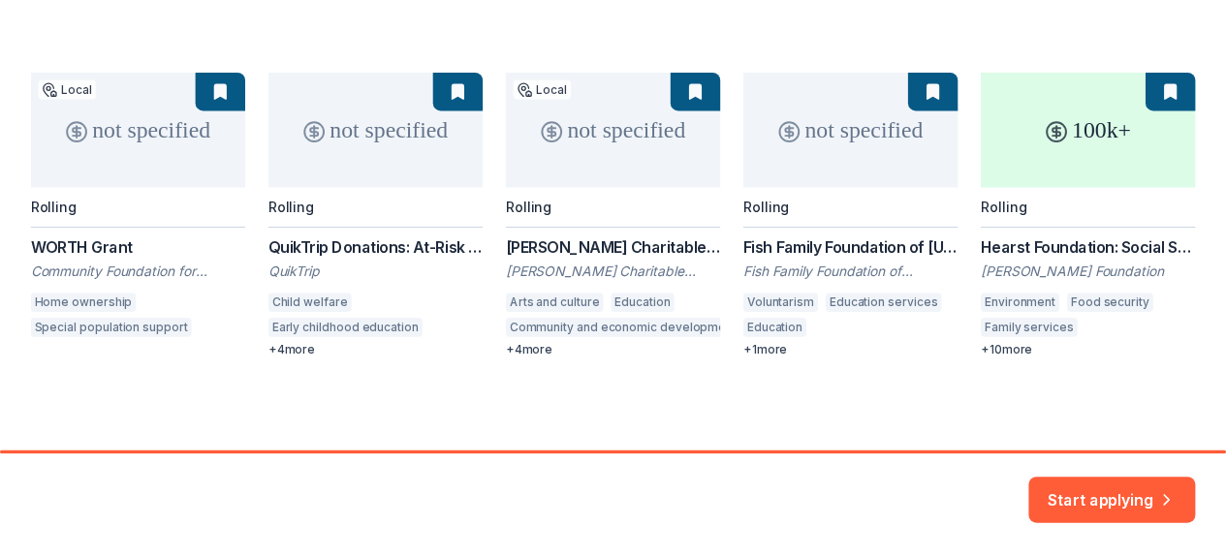
scroll to position [270, 0]
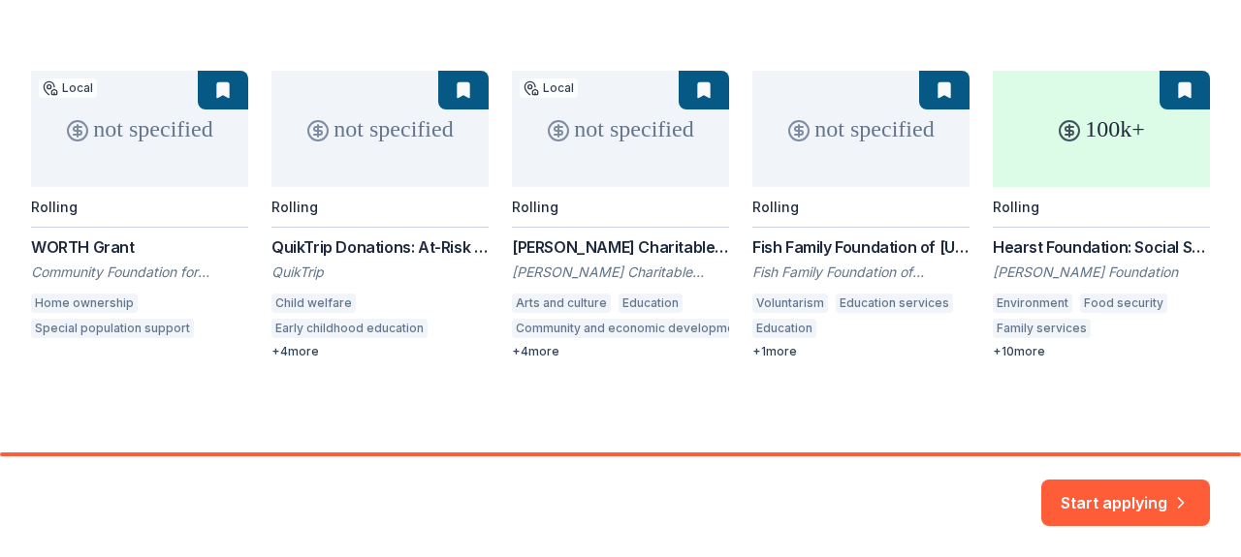
click at [1105, 287] on div "not specified Local Rolling WORTH Grant Community Foundation for Greater Atlant…" at bounding box center [620, 215] width 1179 height 289
click at [1128, 495] on button "Start applying" at bounding box center [1125, 491] width 169 height 47
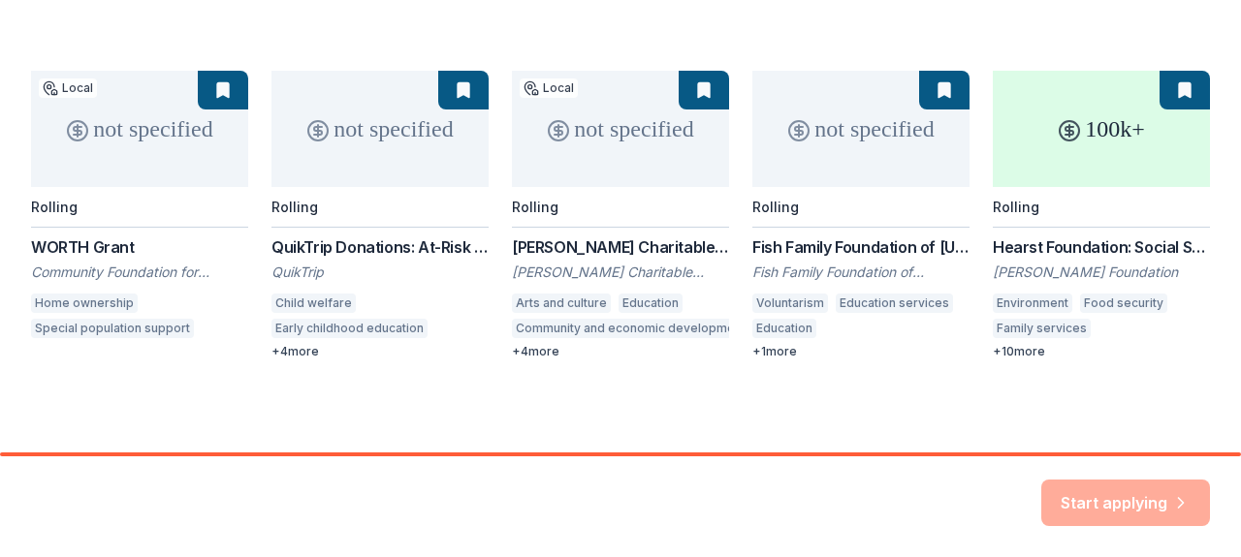
click at [1110, 493] on div "Start applying" at bounding box center [1125, 503] width 169 height 47
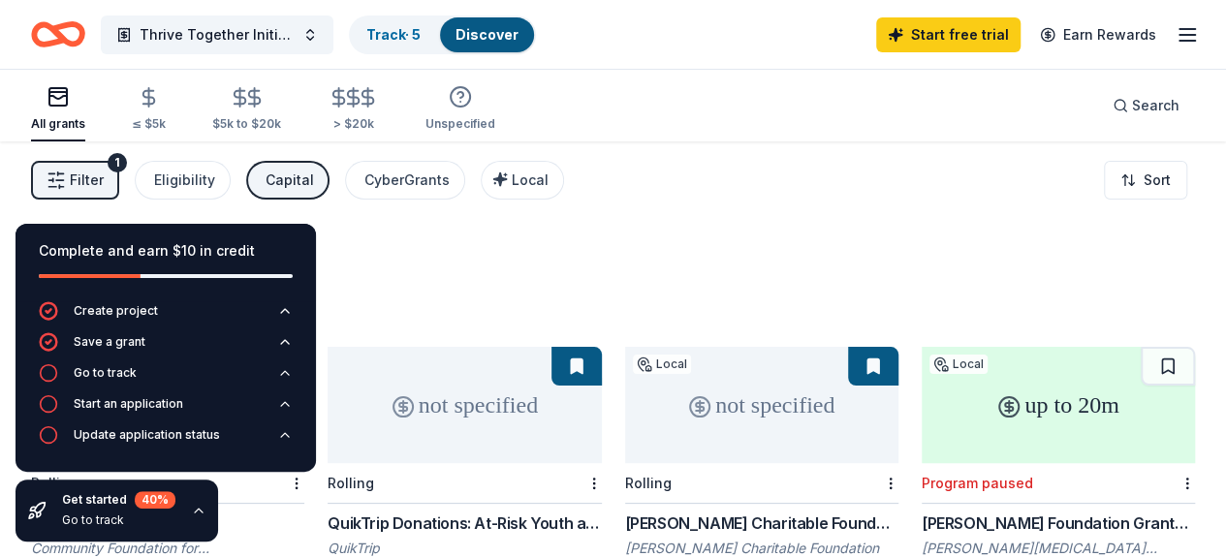
click at [885, 248] on div "105 results in Conley, GA" at bounding box center [613, 280] width 1164 height 85
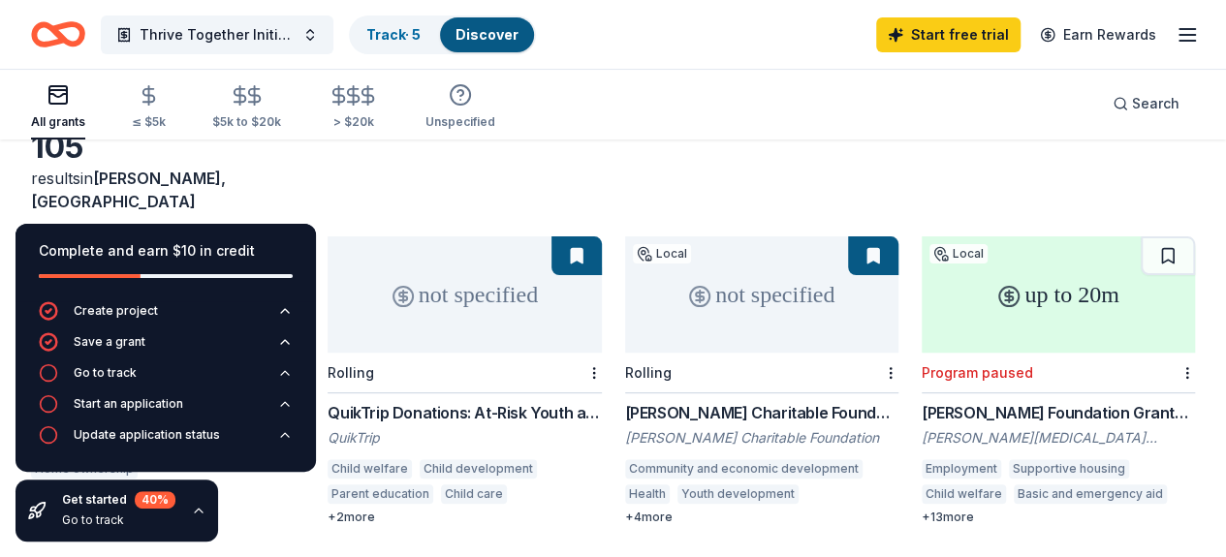
scroll to position [107, 0]
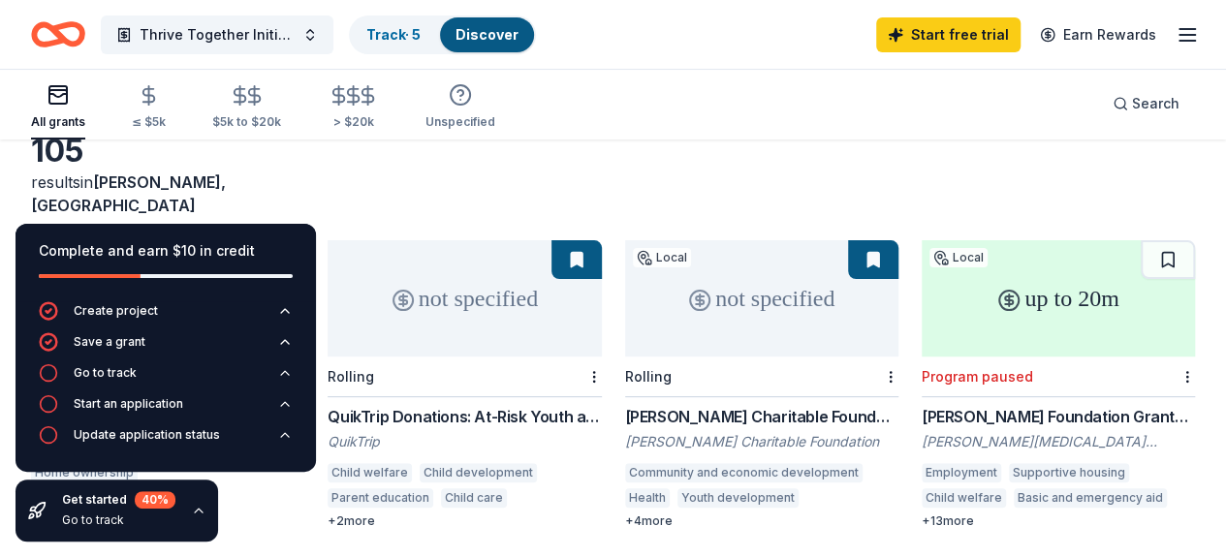
click at [194, 509] on icon "button" at bounding box center [199, 511] width 16 height 16
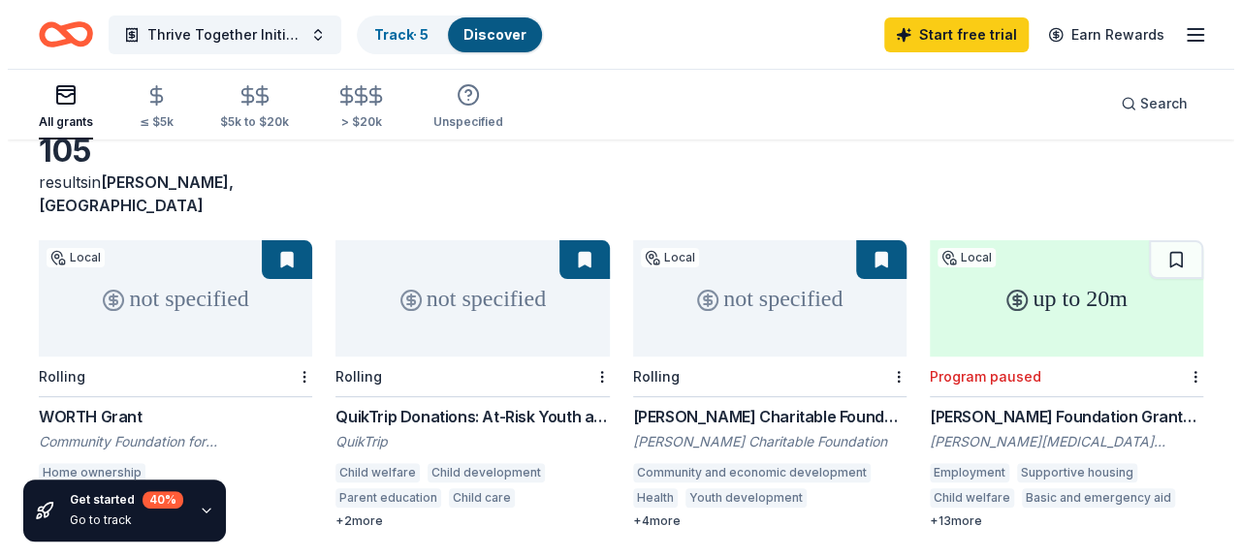
scroll to position [0, 0]
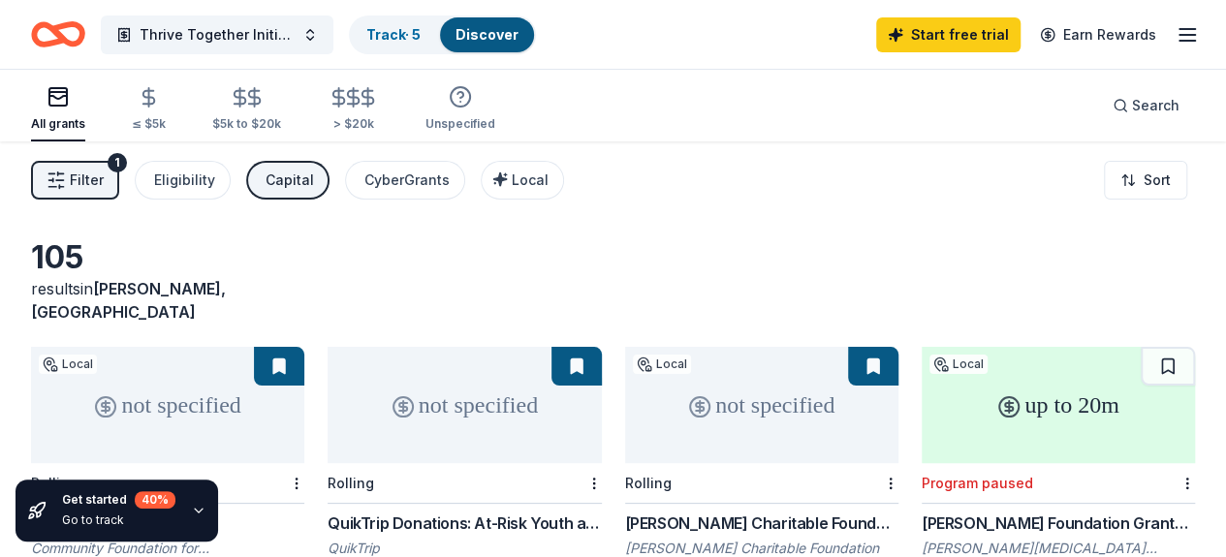
drag, startPoint x: 271, startPoint y: 403, endPoint x: 194, endPoint y: 235, distance: 185.7
click at [211, 180] on div "Eligibility" at bounding box center [184, 180] width 61 height 23
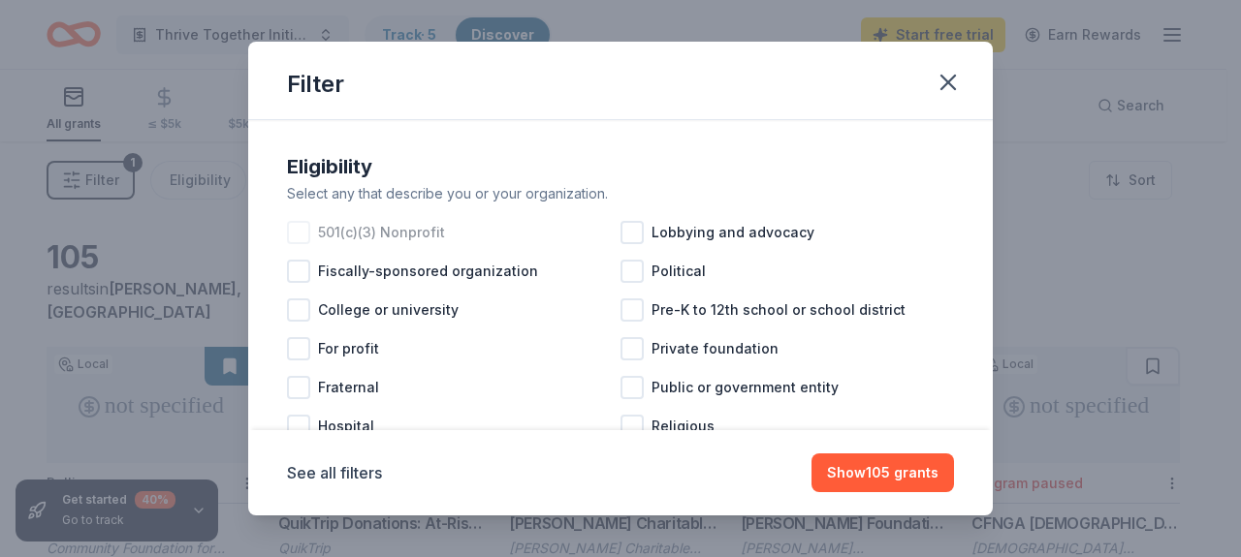
click at [308, 232] on div at bounding box center [298, 232] width 23 height 23
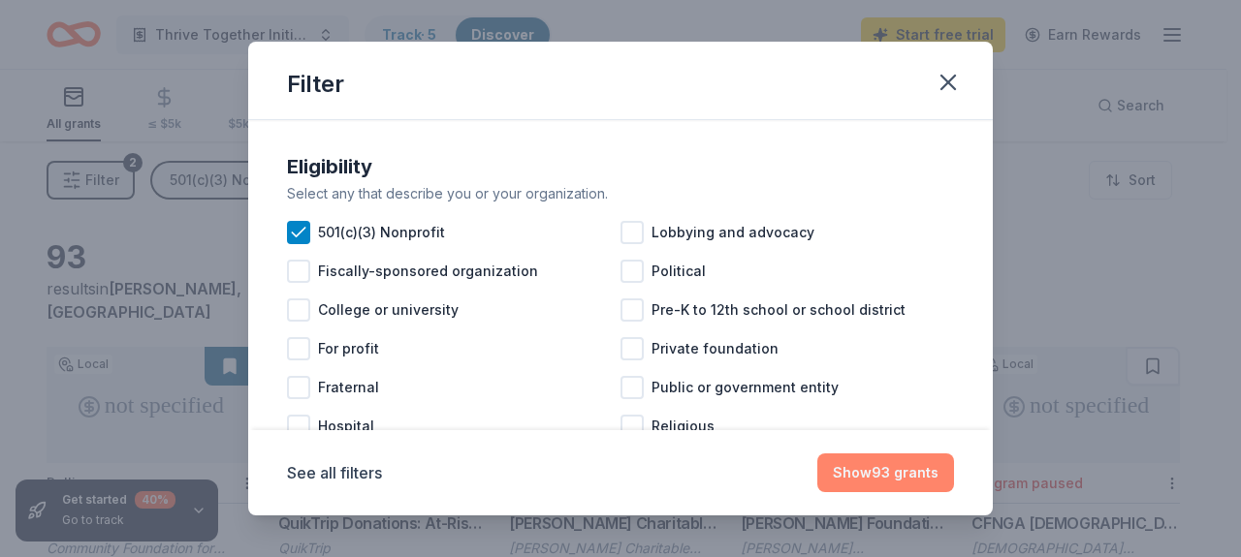
click at [899, 460] on button "Show 93 grants" at bounding box center [885, 473] width 137 height 39
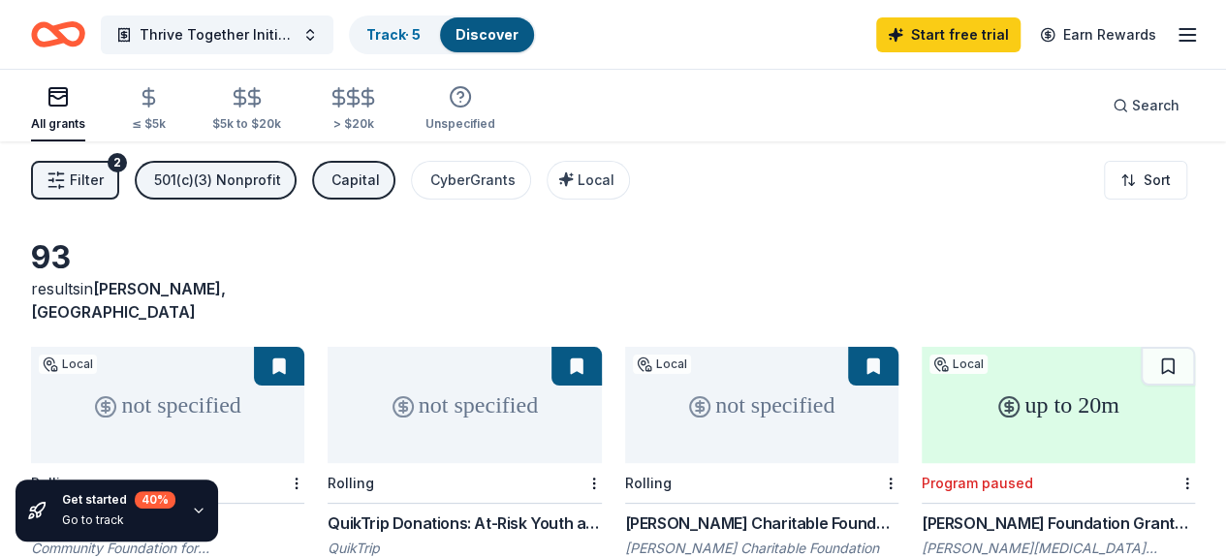
click at [119, 190] on button "Filter 2" at bounding box center [75, 180] width 88 height 39
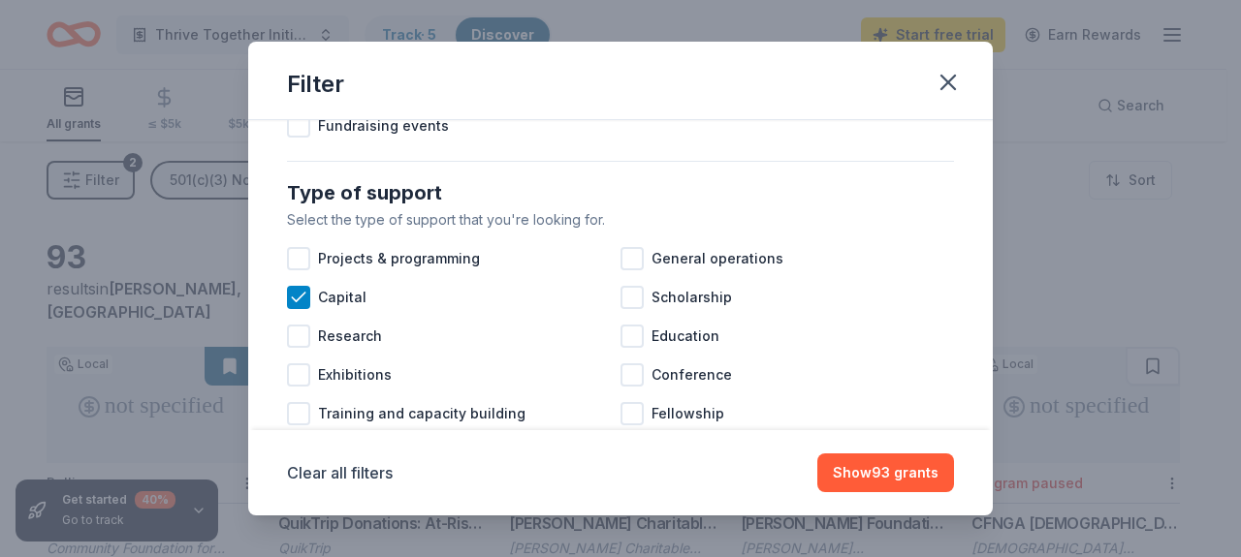
scroll to position [805, 0]
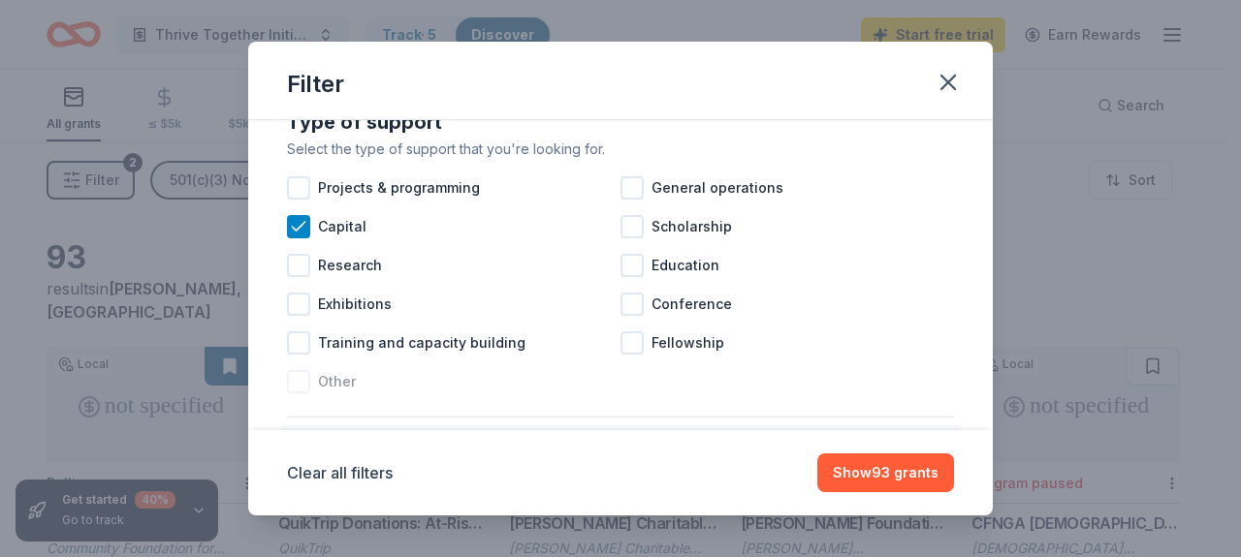
click at [304, 394] on div at bounding box center [298, 381] width 23 height 23
click at [633, 200] on div at bounding box center [631, 187] width 23 height 23
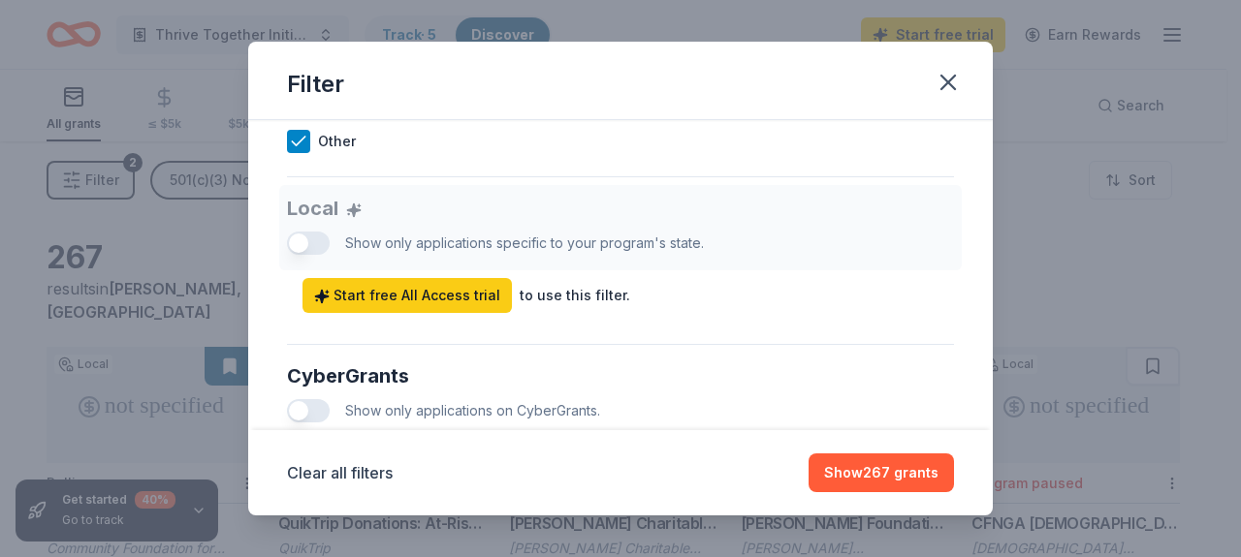
scroll to position [1092, 0]
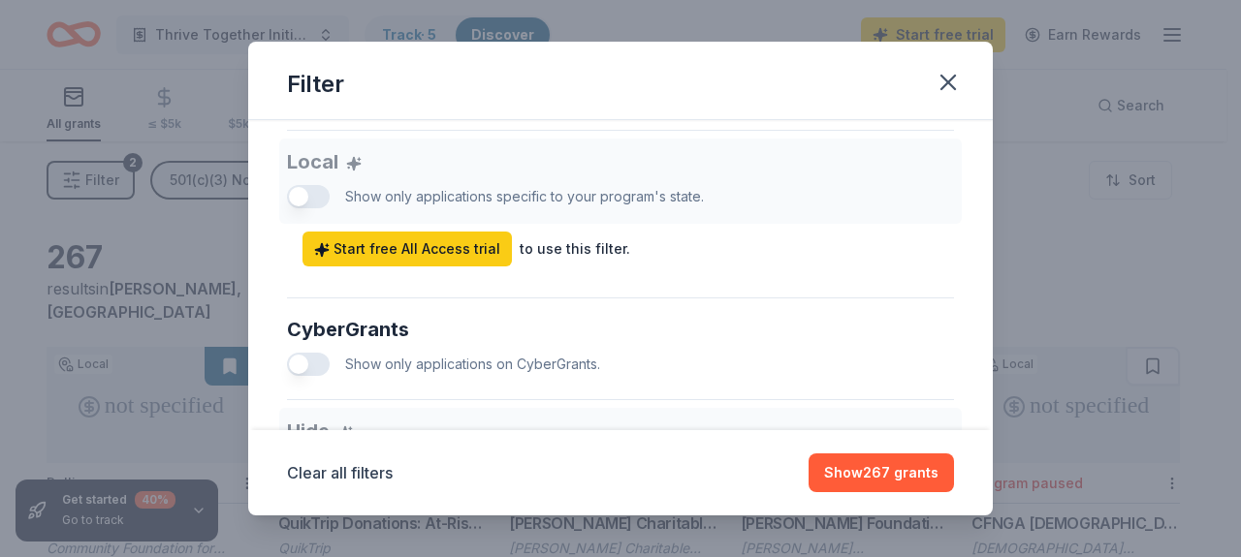
drag, startPoint x: 977, startPoint y: 339, endPoint x: 980, endPoint y: 360, distance: 20.6
click at [980, 360] on div "Causes Cause filter has moved to your project settings Click edit project to up…" at bounding box center [620, 275] width 745 height 310
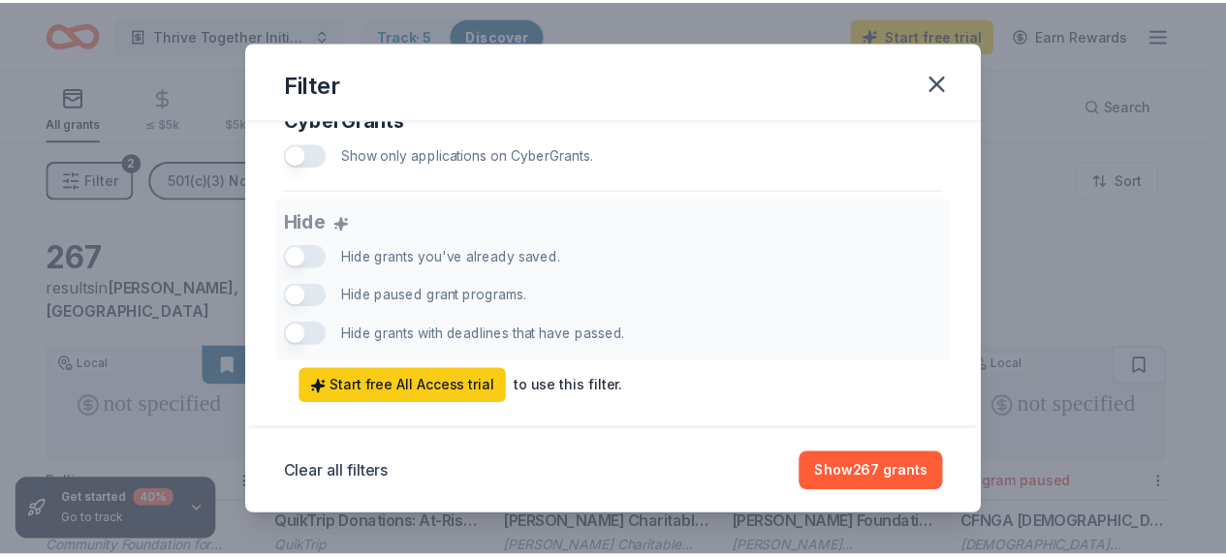
scroll to position [1353, 0]
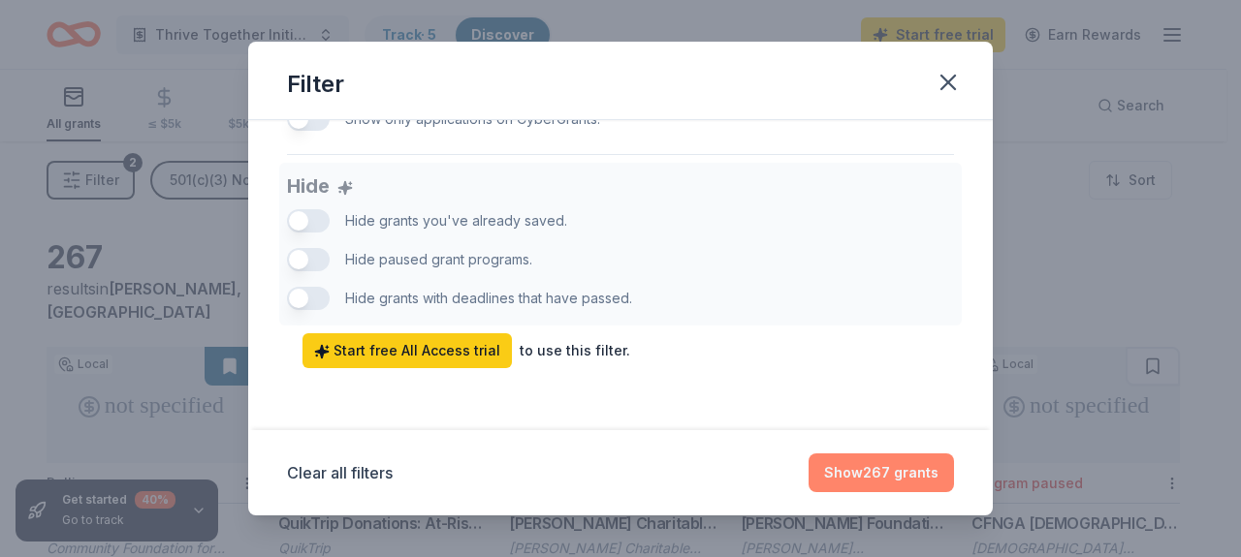
click at [890, 464] on button "Show 267 grants" at bounding box center [881, 473] width 145 height 39
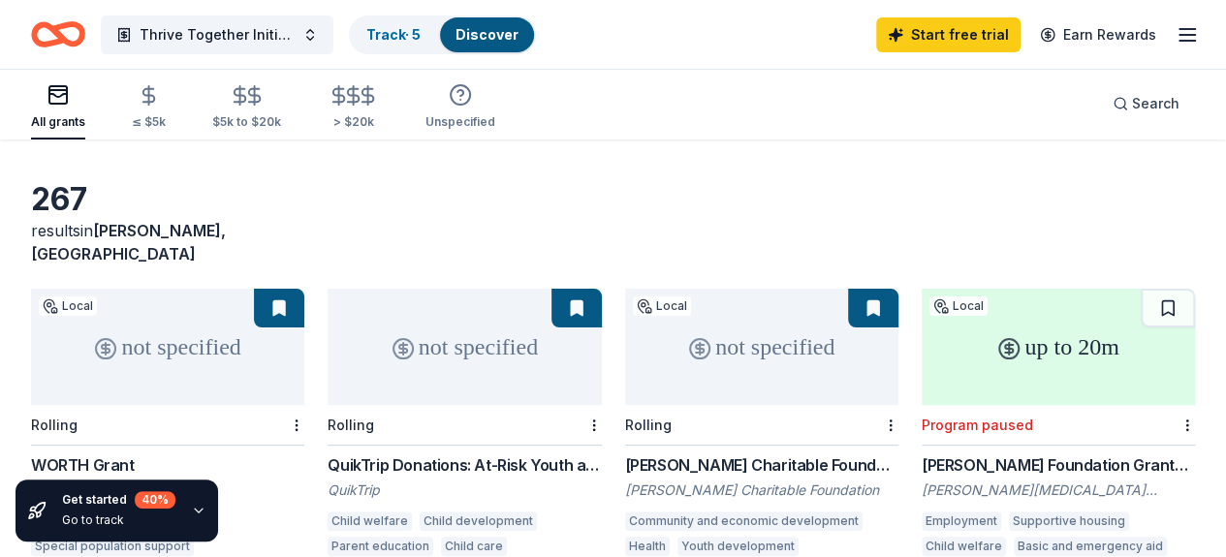
scroll to position [115, 0]
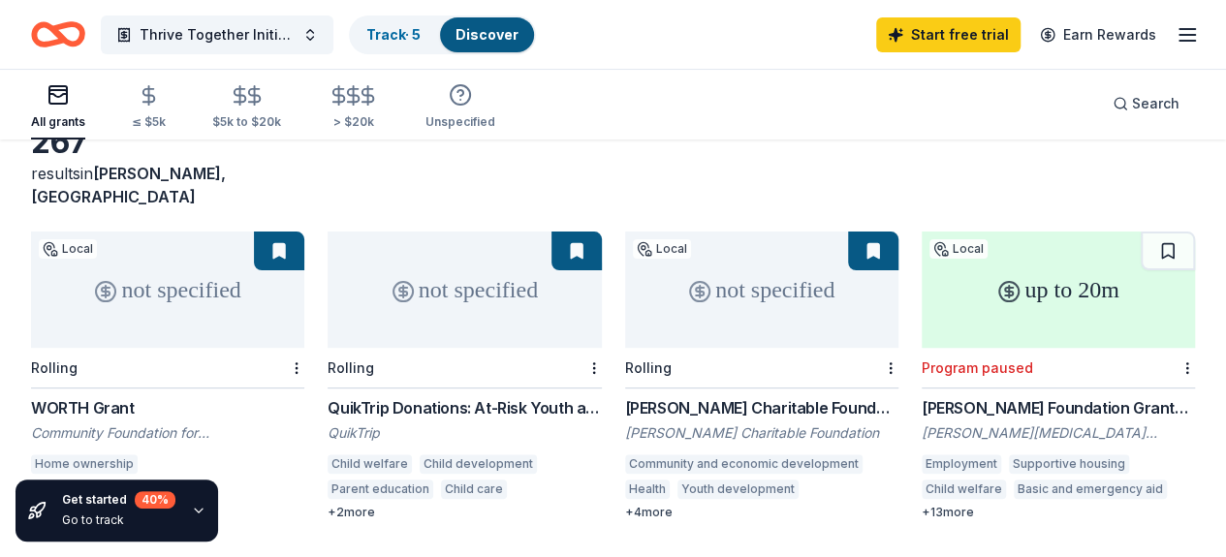
click at [413, 424] on div "QuikTrip" at bounding box center [464, 433] width 273 height 19
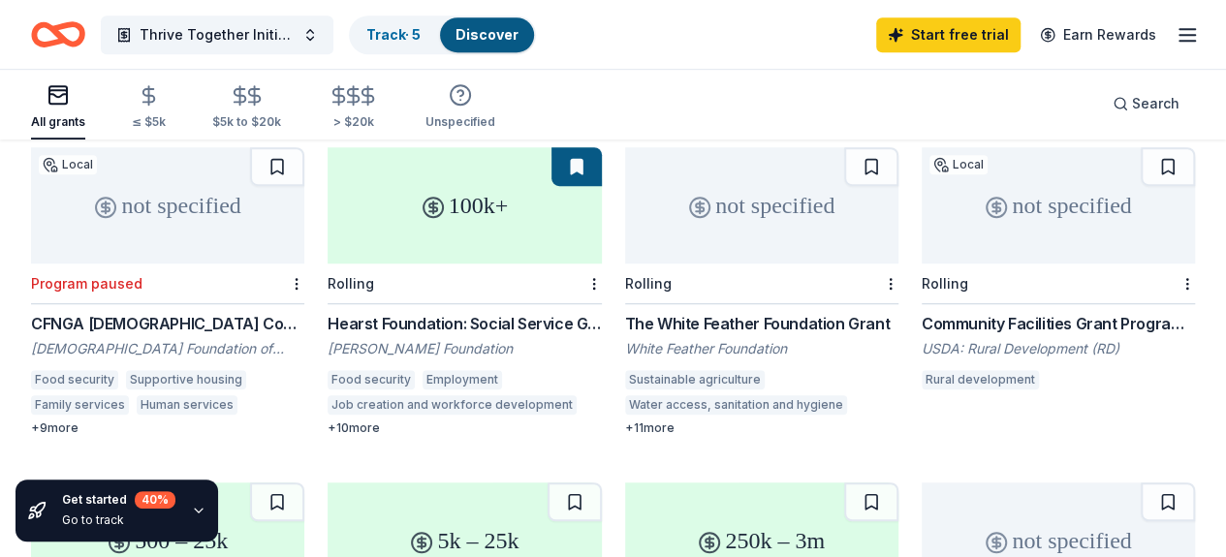
scroll to position [542, 0]
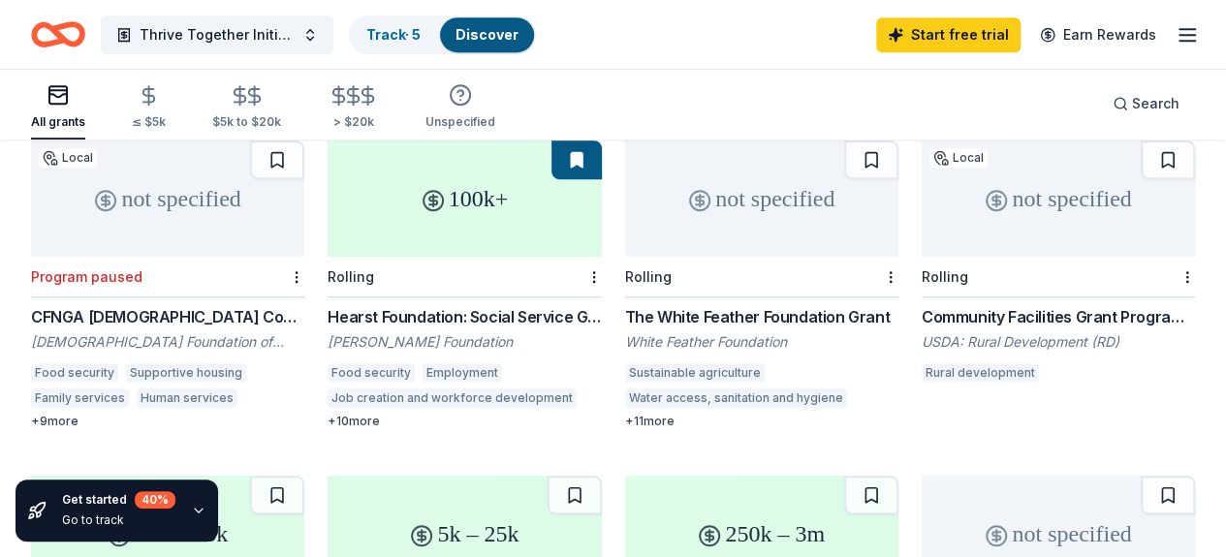
click at [328, 305] on div "Hearst Foundation: Social Service Grant" at bounding box center [464, 316] width 273 height 23
click at [552, 150] on button at bounding box center [577, 160] width 50 height 39
click at [219, 139] on div "All grants ≤ $5k $5k to $20k > $20k Unspecified" at bounding box center [263, 108] width 464 height 64
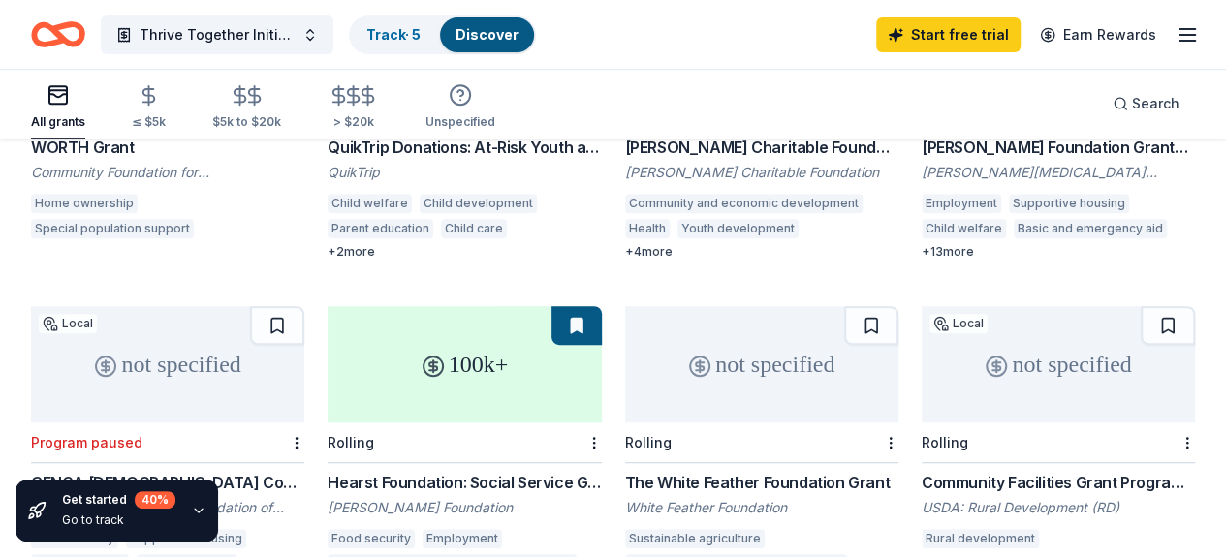
scroll to position [298, 0]
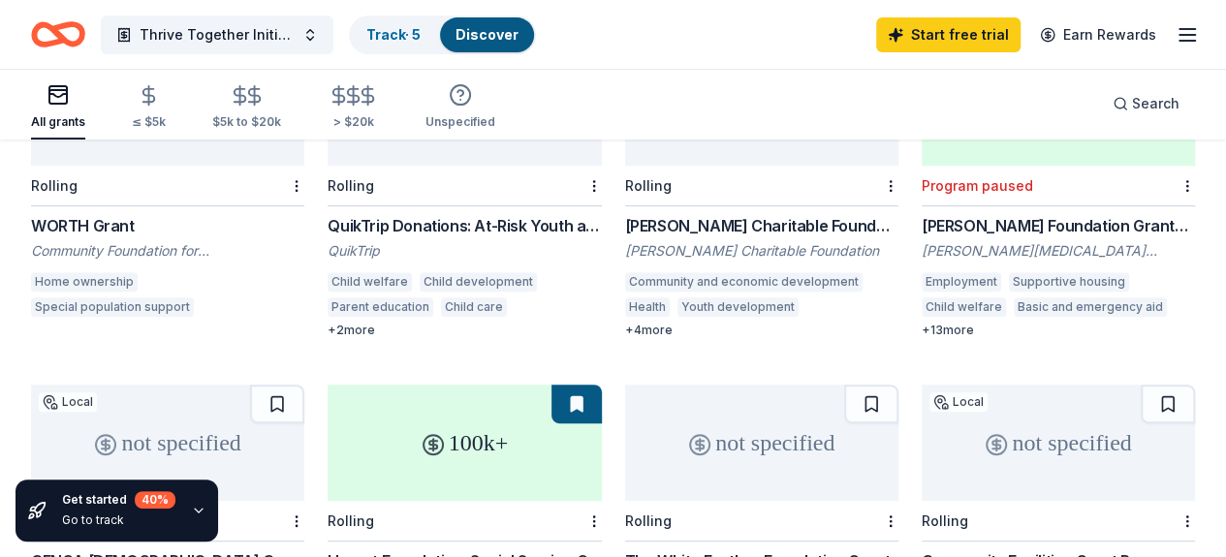
click at [625, 214] on div "Tull Charitable Foundation Grant Tull Charitable Foundation Community and econo…" at bounding box center [761, 276] width 273 height 124
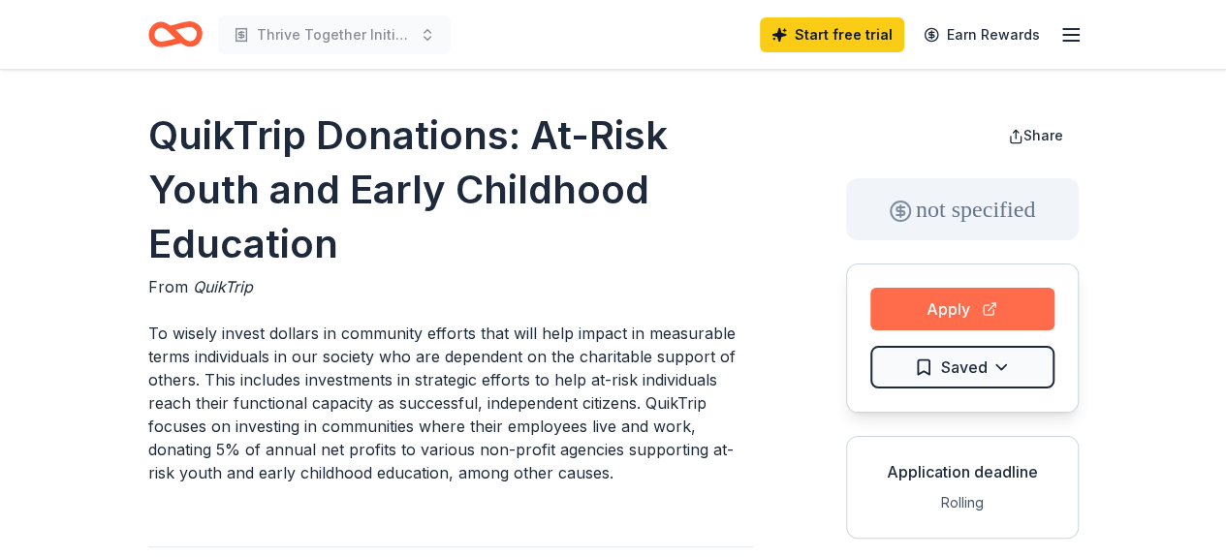
click at [908, 307] on button "Apply" at bounding box center [963, 309] width 184 height 43
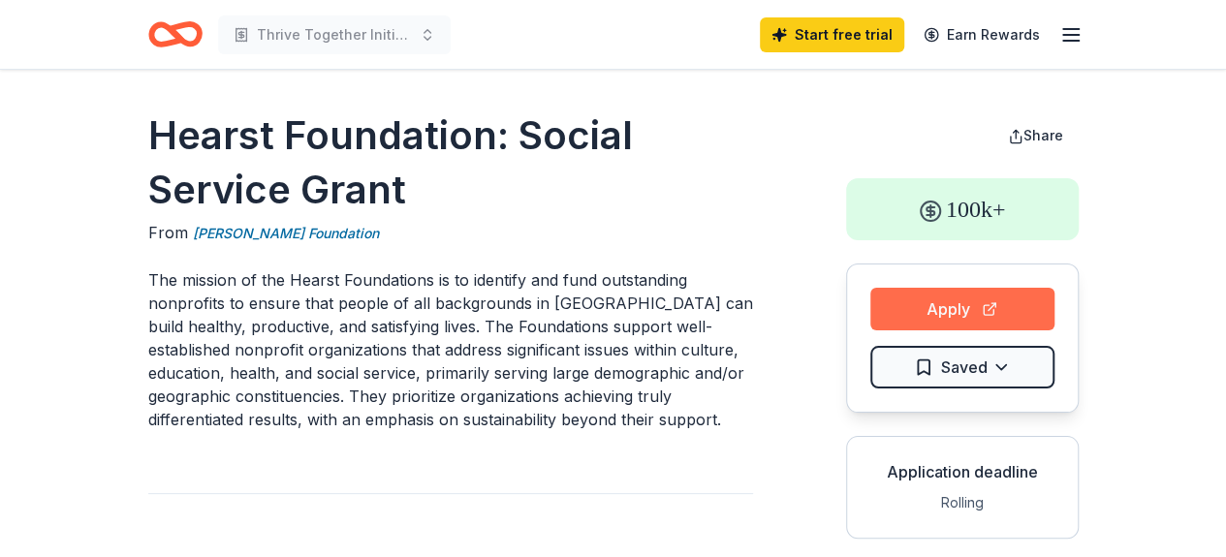
click at [932, 316] on button "Apply" at bounding box center [963, 309] width 184 height 43
click at [946, 302] on button "Apply" at bounding box center [963, 309] width 184 height 43
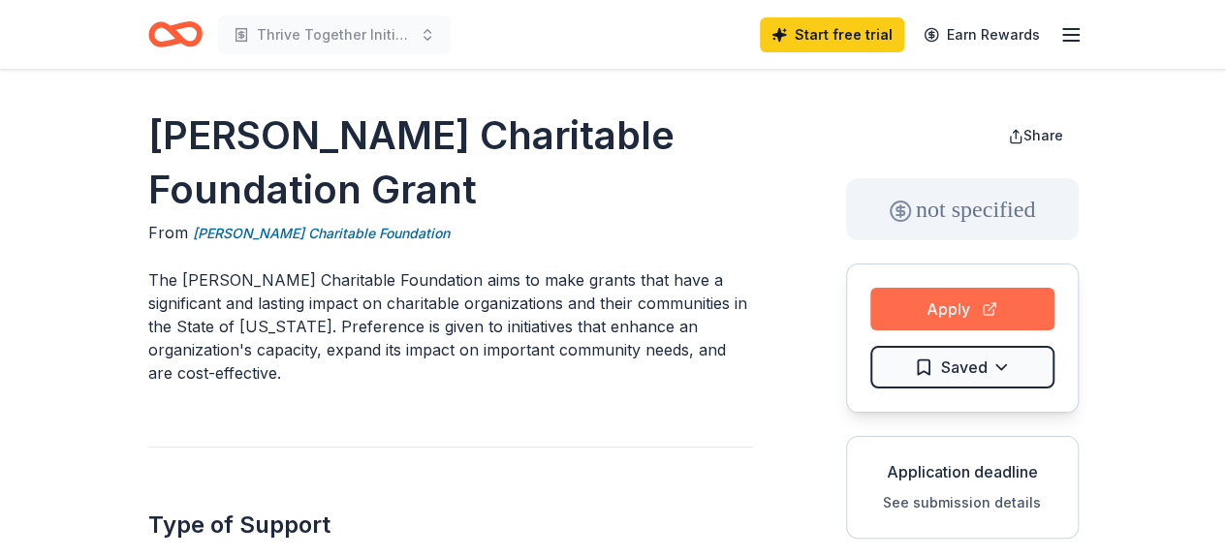
click at [975, 321] on button "Apply" at bounding box center [963, 309] width 184 height 43
